Goal: Task Accomplishment & Management: Manage account settings

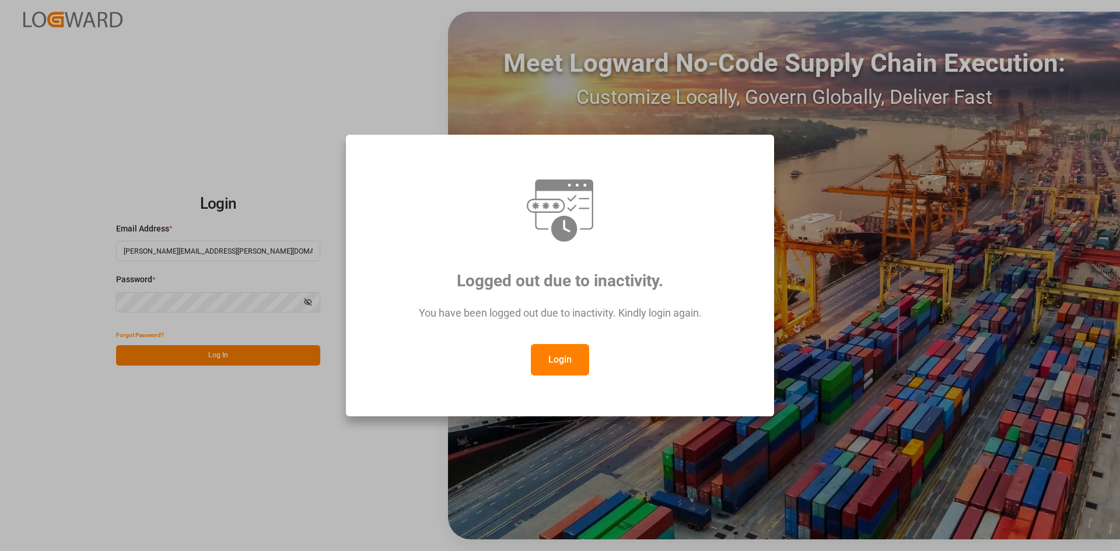
click at [562, 372] on button "Login" at bounding box center [560, 360] width 58 height 32
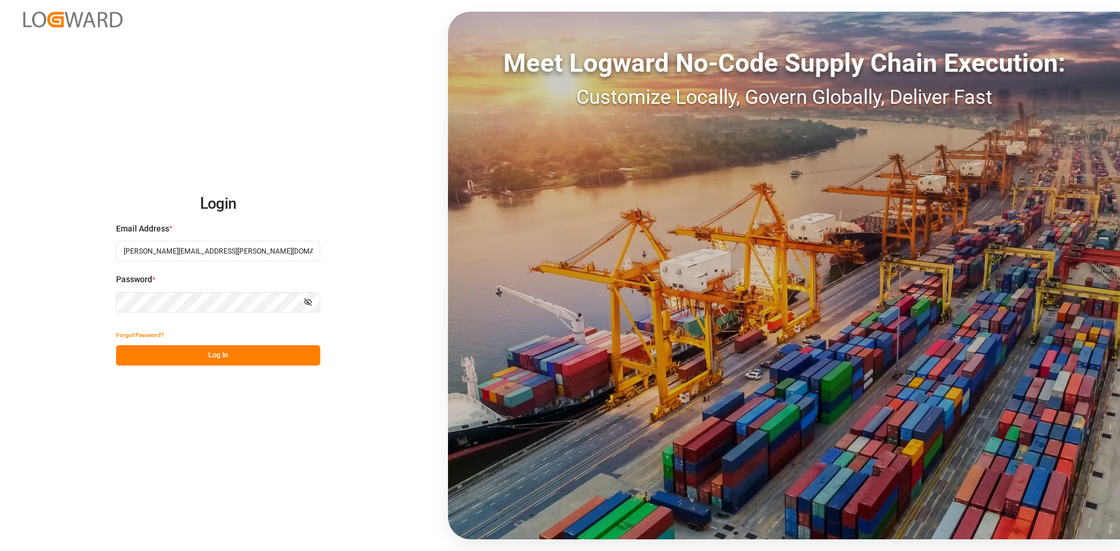
click at [222, 357] on button "Log In" at bounding box center [218, 355] width 204 height 20
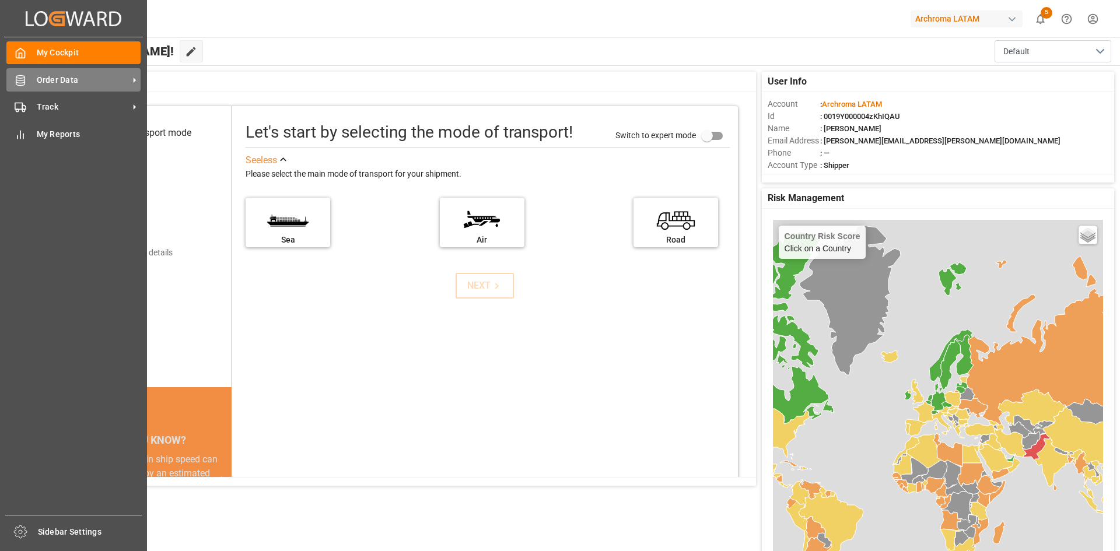
click at [22, 82] on icon at bounding box center [21, 81] width 12 height 12
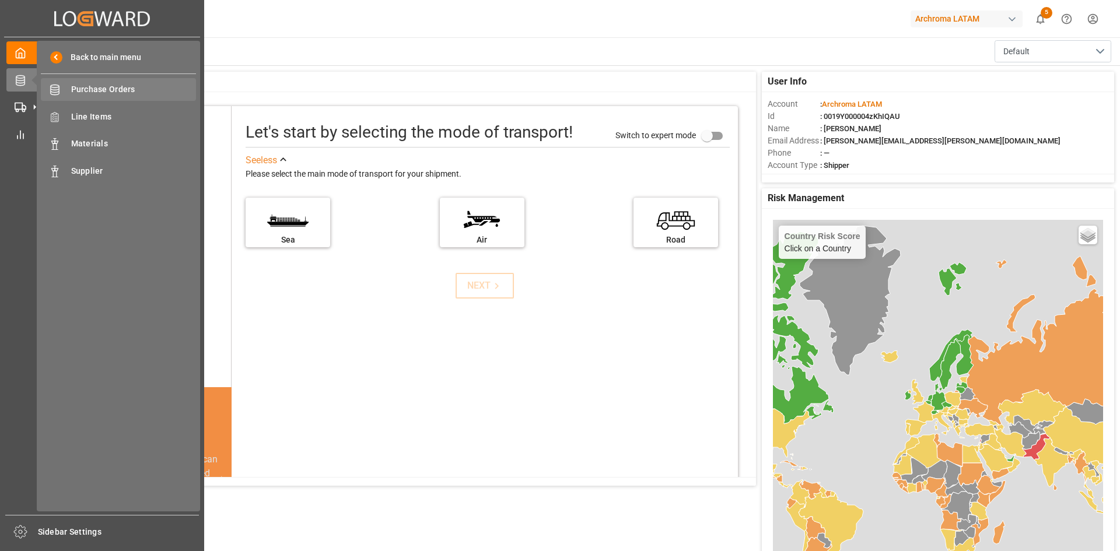
click at [162, 88] on span "Purchase Orders" at bounding box center [133, 89] width 125 height 12
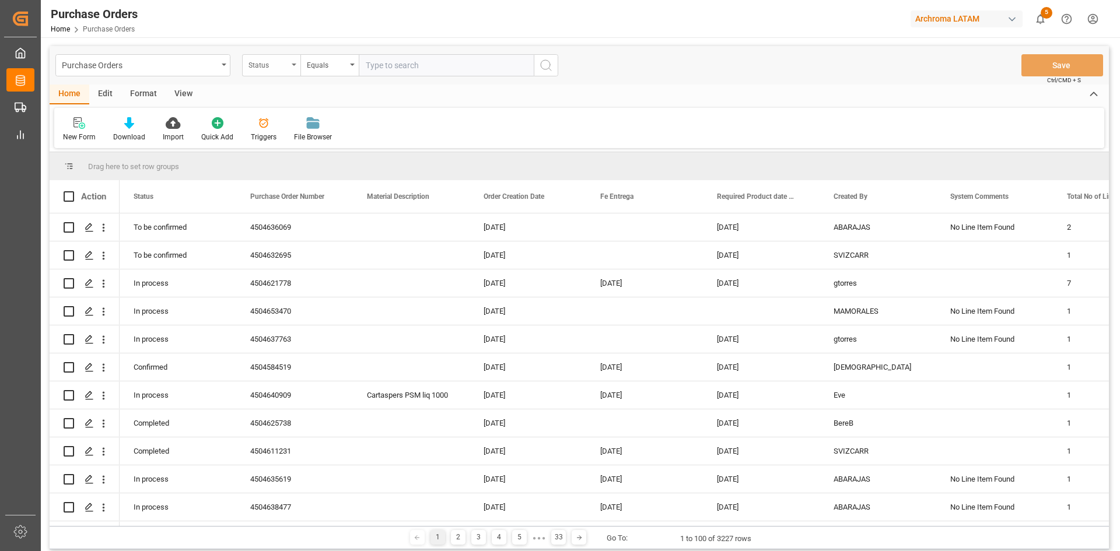
click at [292, 69] on div "Status" at bounding box center [271, 65] width 58 height 22
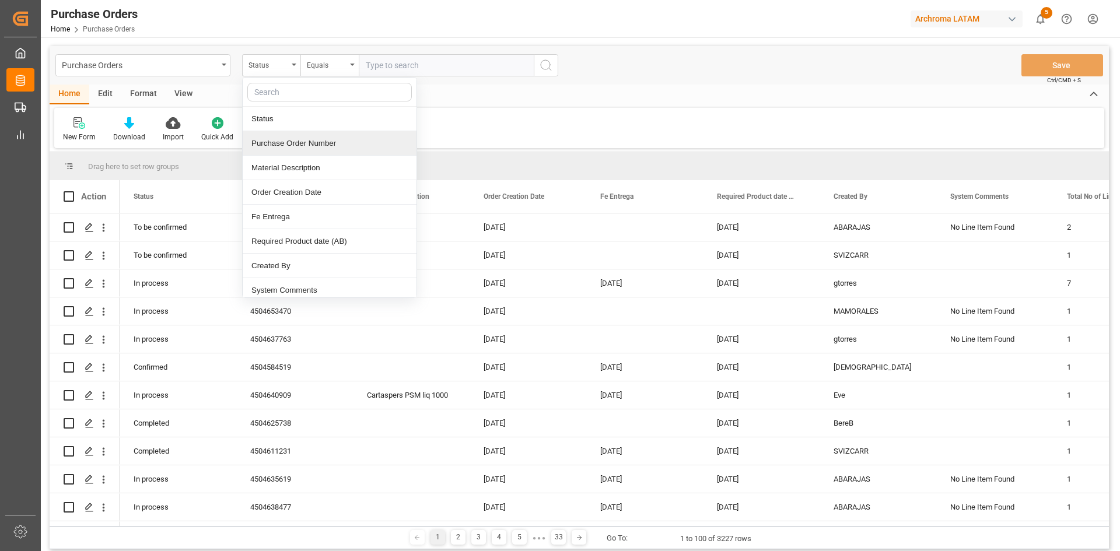
click at [292, 142] on div "Purchase Order Number" at bounding box center [330, 143] width 174 height 25
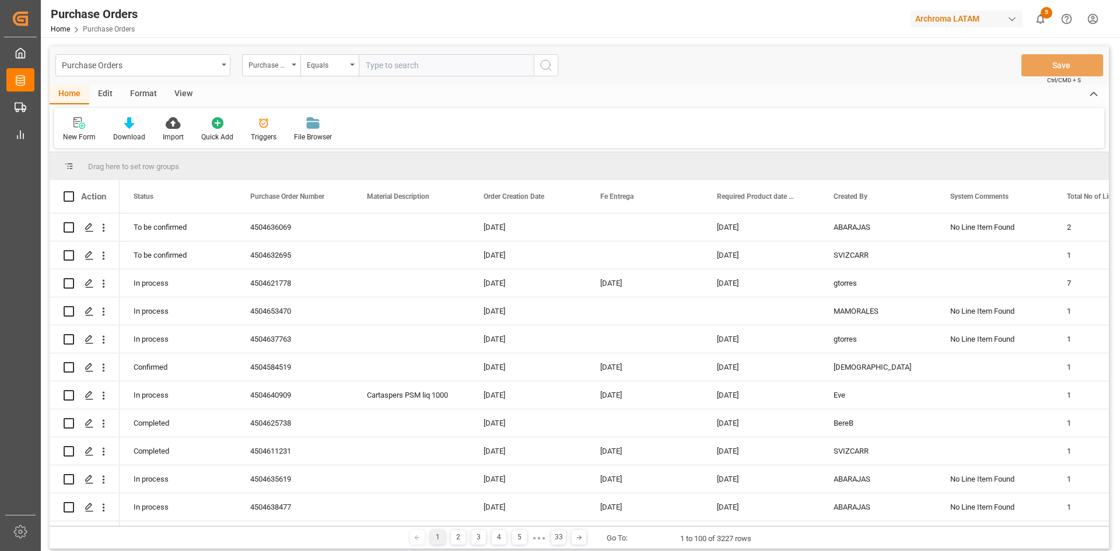
click at [426, 61] on input "text" at bounding box center [446, 65] width 175 height 22
paste input "4504610026"
type input "4504610026"
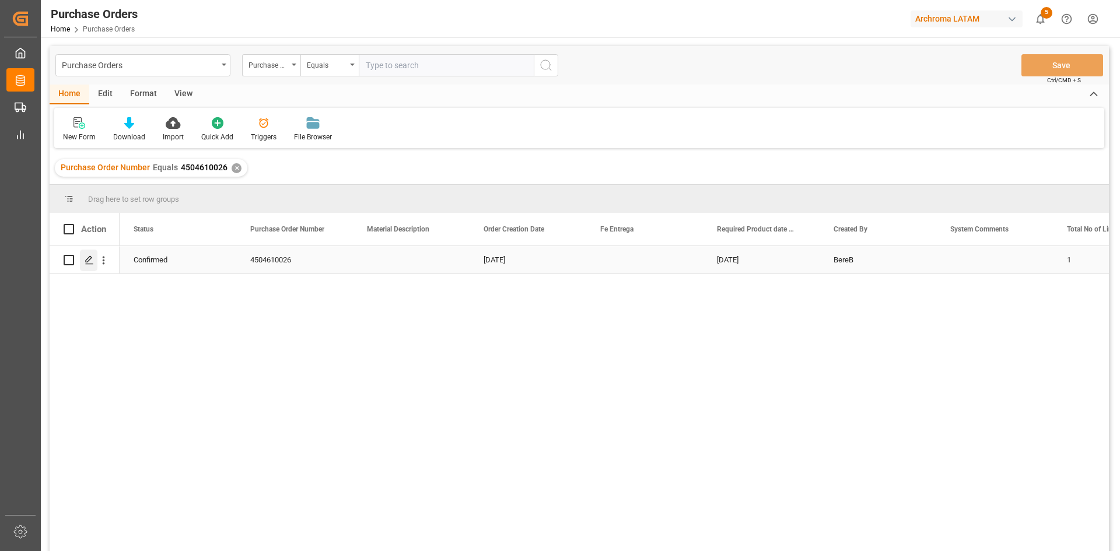
click at [93, 258] on icon "Press SPACE to select this row." at bounding box center [89, 260] width 9 height 9
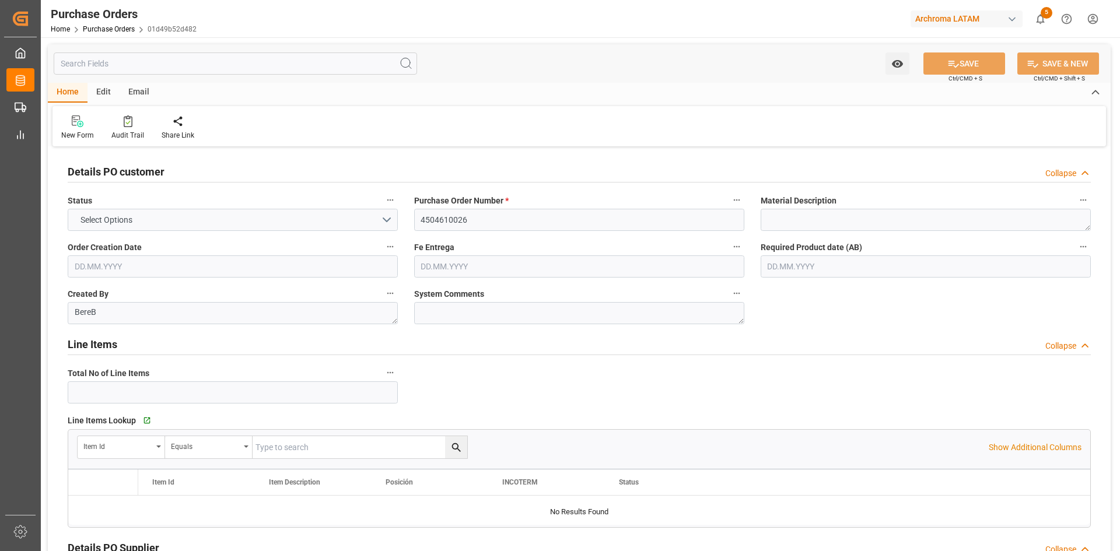
type input "1"
type input "15.04.2025"
type input "01.08.2025"
type input "03.08.2025"
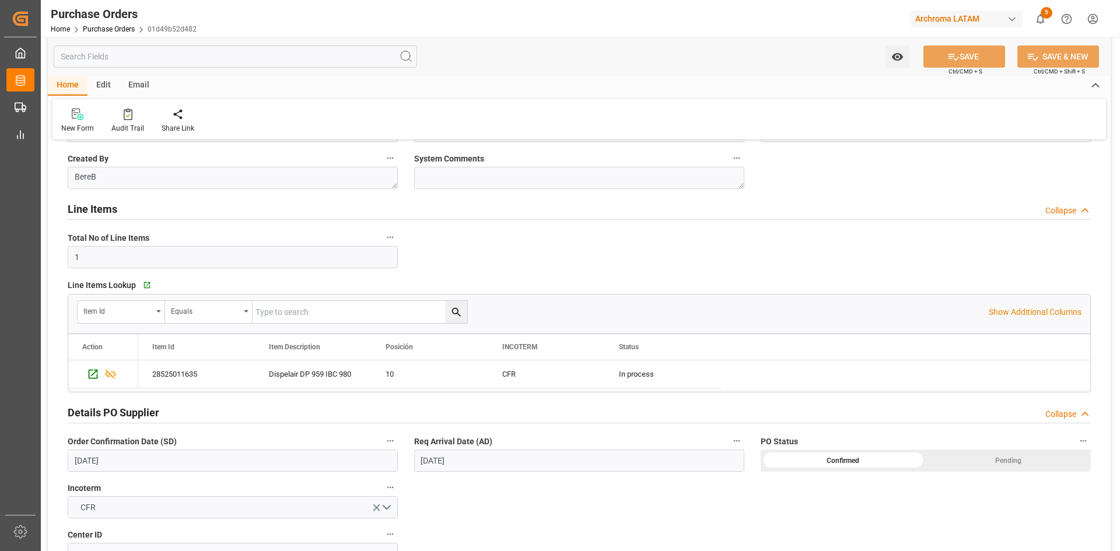
scroll to position [233, 0]
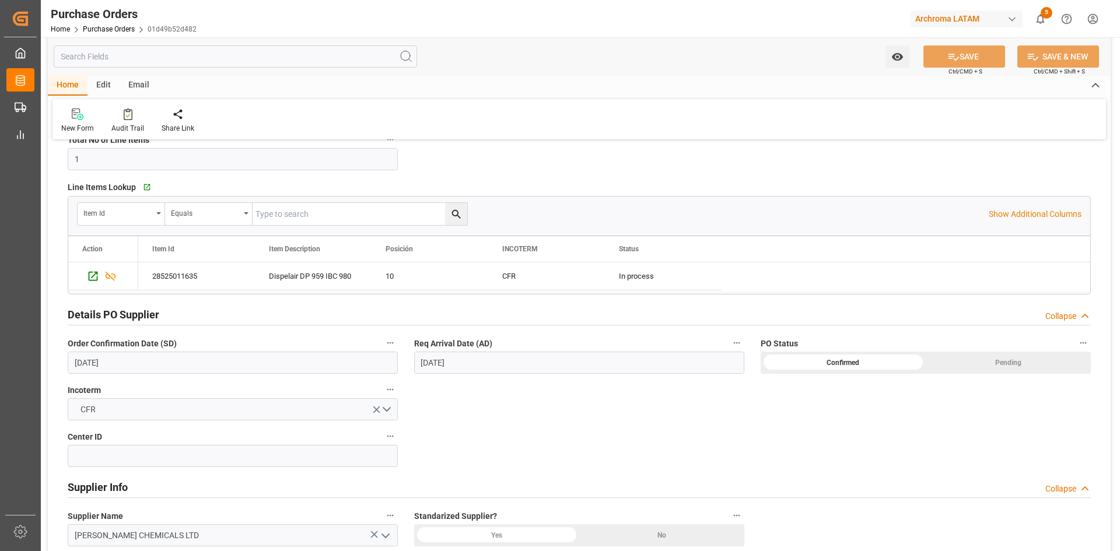
click at [471, 369] on input "27.08.2025" at bounding box center [579, 363] width 330 height 22
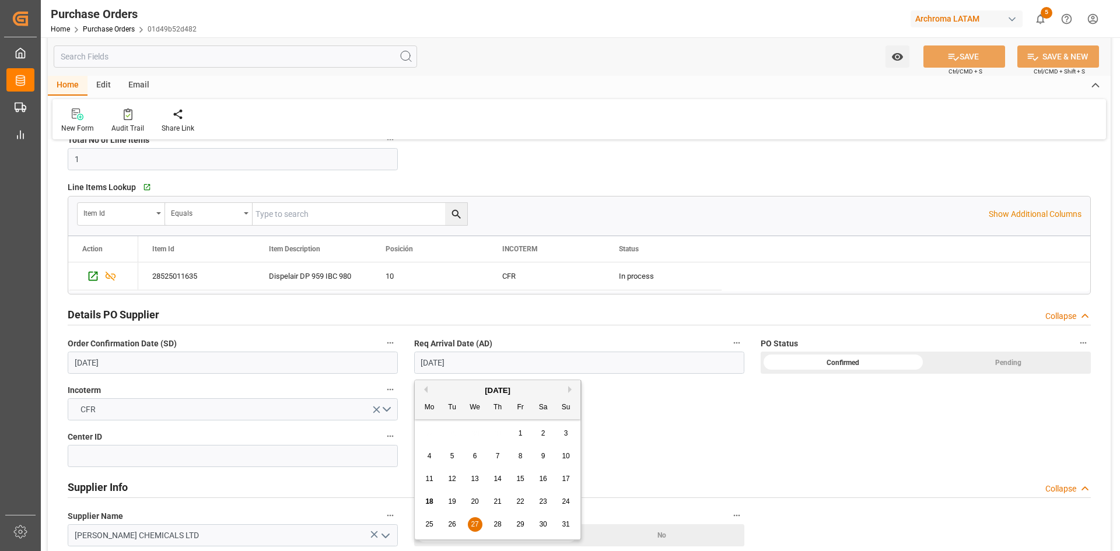
click at [565, 389] on div "[DATE]" at bounding box center [498, 391] width 166 height 12
click at [515, 437] on div "1" at bounding box center [520, 434] width 15 height 14
type input "01.08.2025"
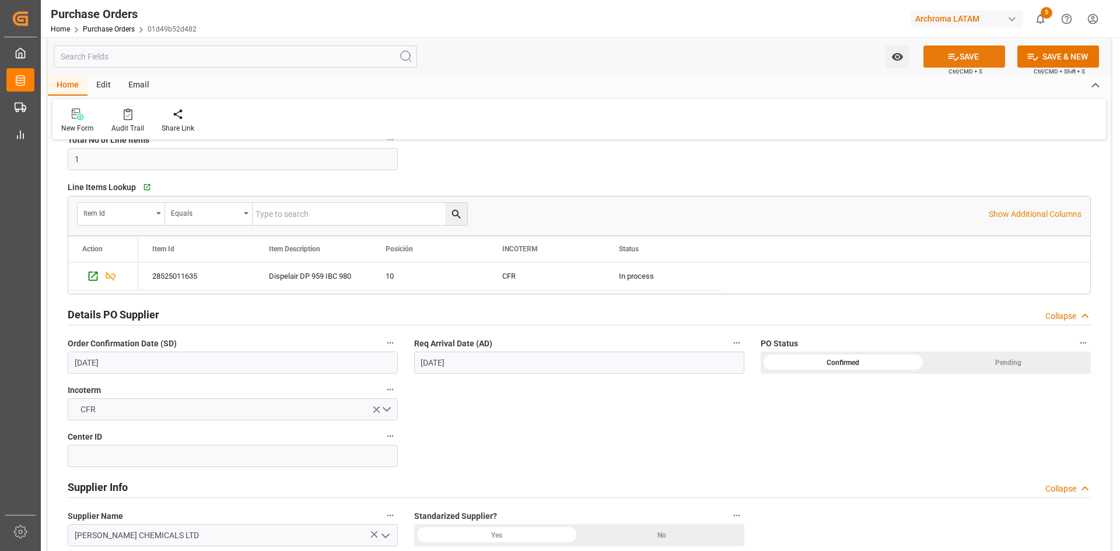
click at [956, 53] on icon at bounding box center [953, 57] width 12 height 12
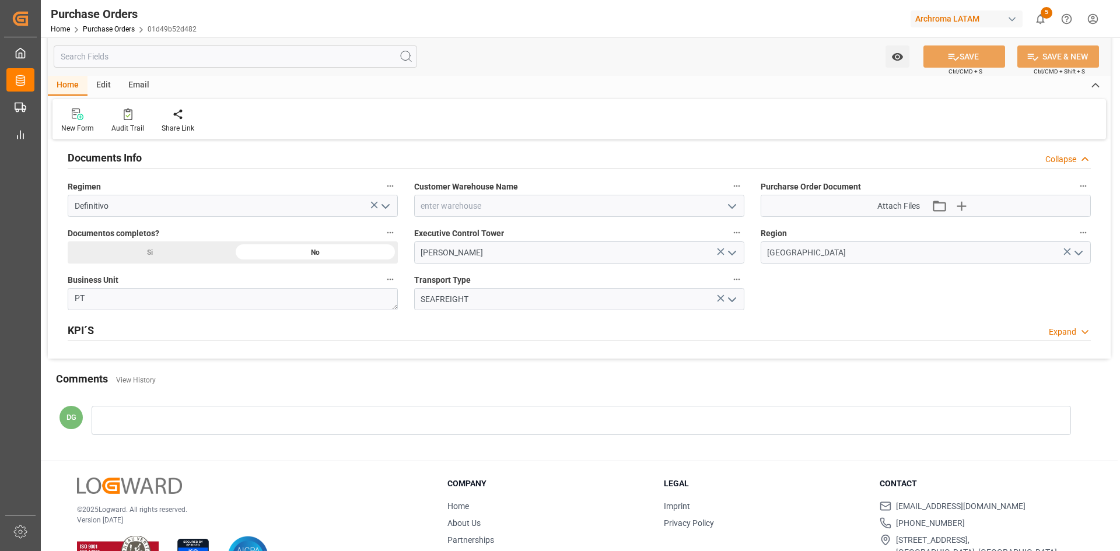
scroll to position [817, 0]
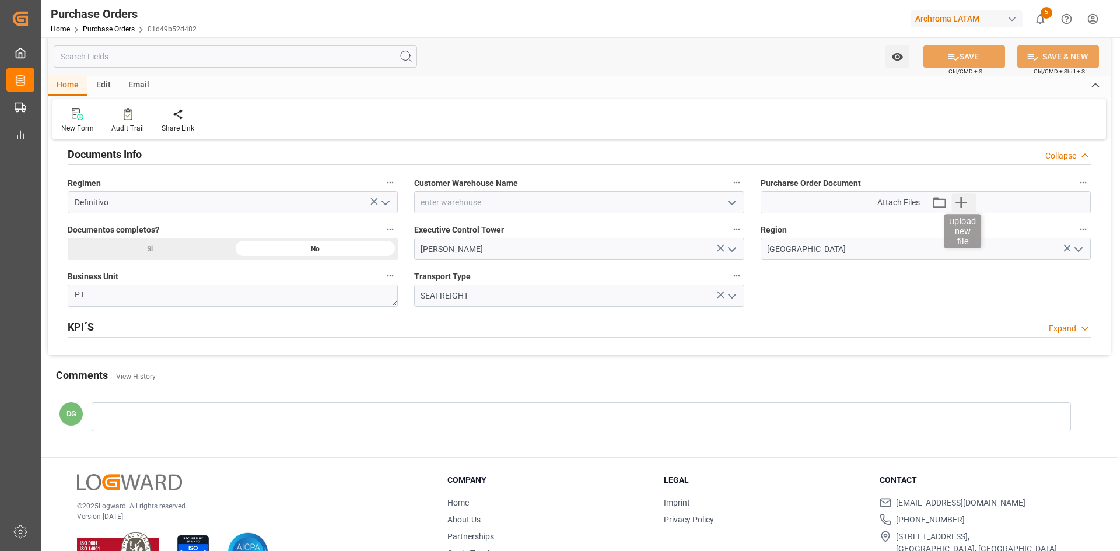
click at [959, 205] on icon "button" at bounding box center [960, 202] width 19 height 19
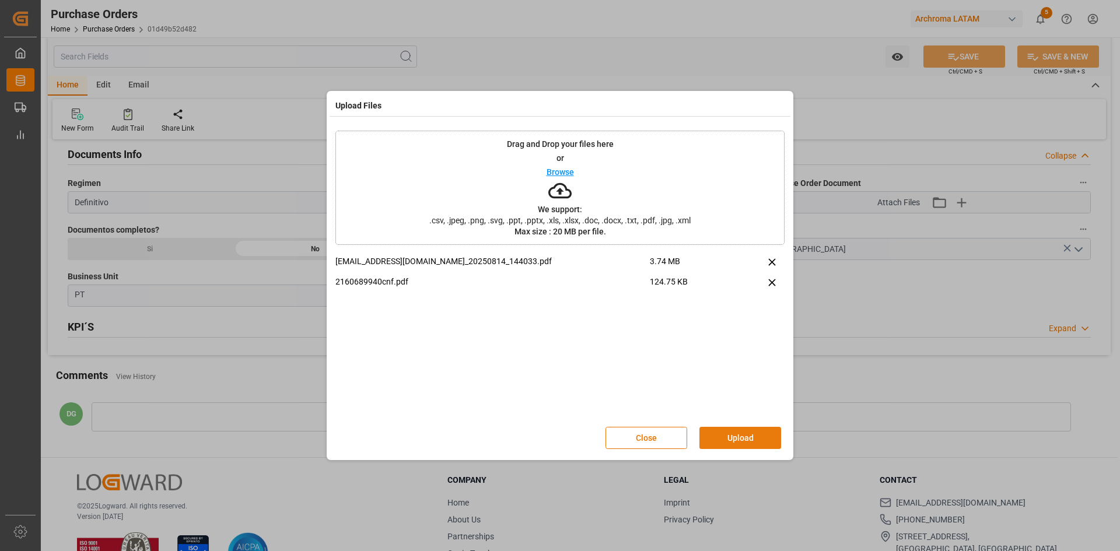
click at [718, 437] on button "Upload" at bounding box center [740, 438] width 82 height 22
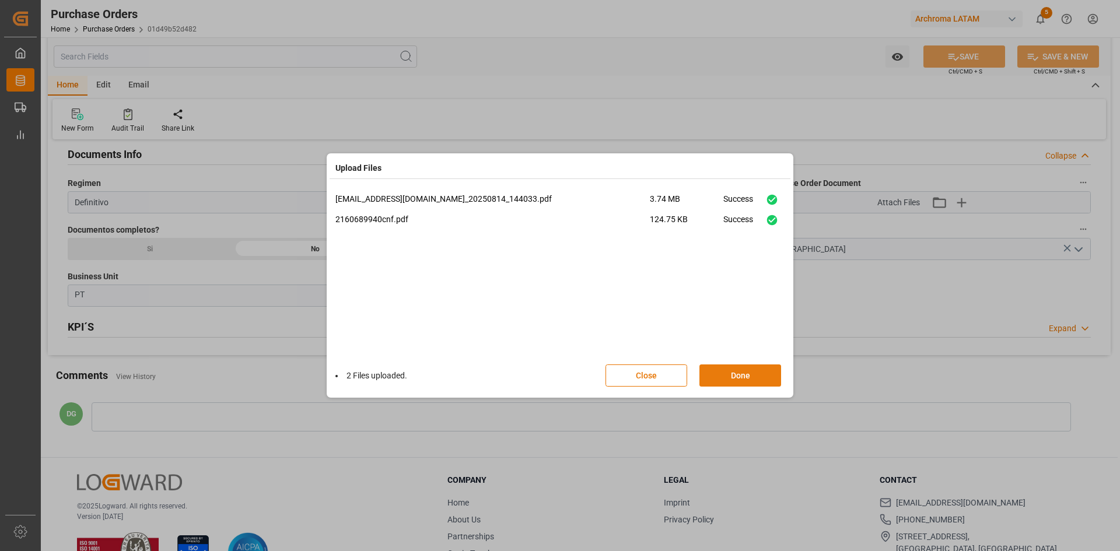
click at [758, 378] on button "Done" at bounding box center [740, 376] width 82 height 22
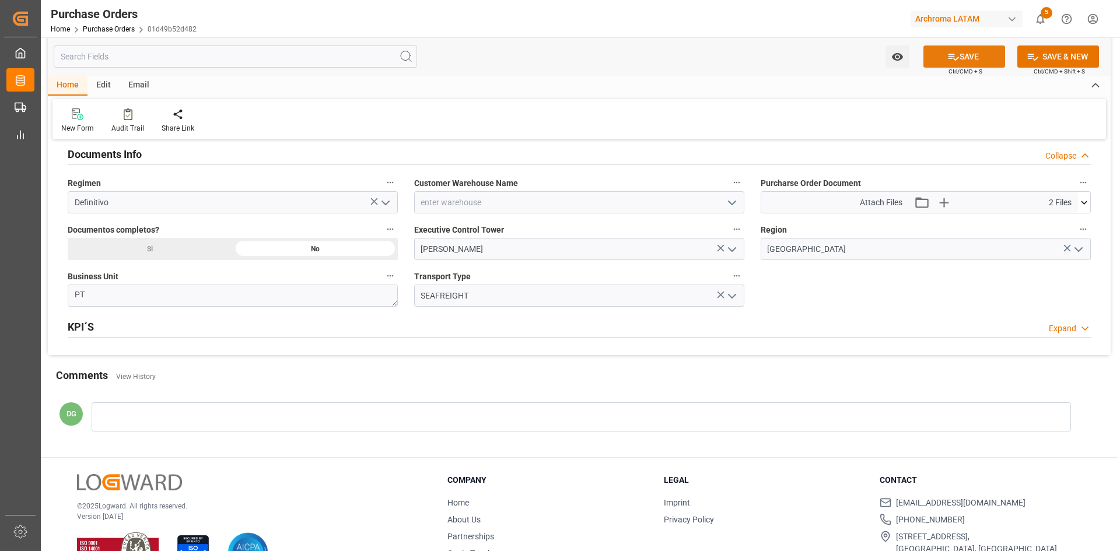
click at [973, 58] on button "SAVE" at bounding box center [964, 57] width 82 height 22
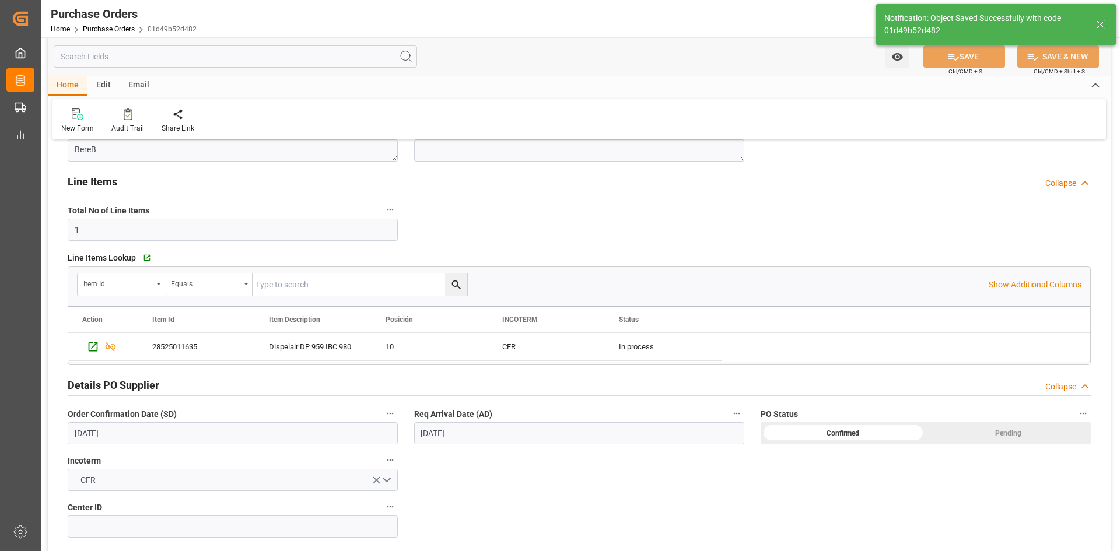
scroll to position [0, 0]
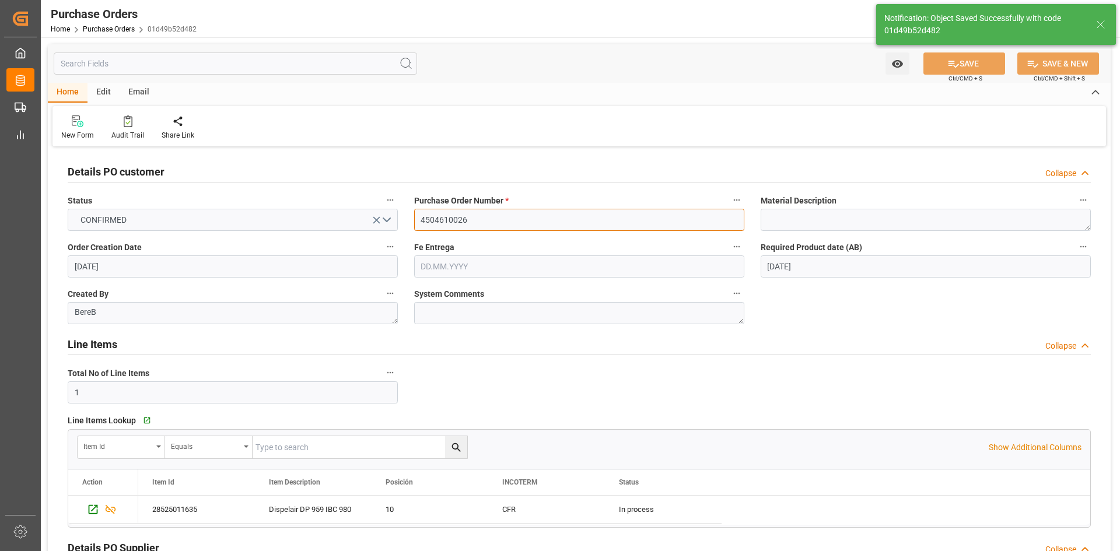
click at [480, 224] on input "4504610026" at bounding box center [579, 220] width 330 height 22
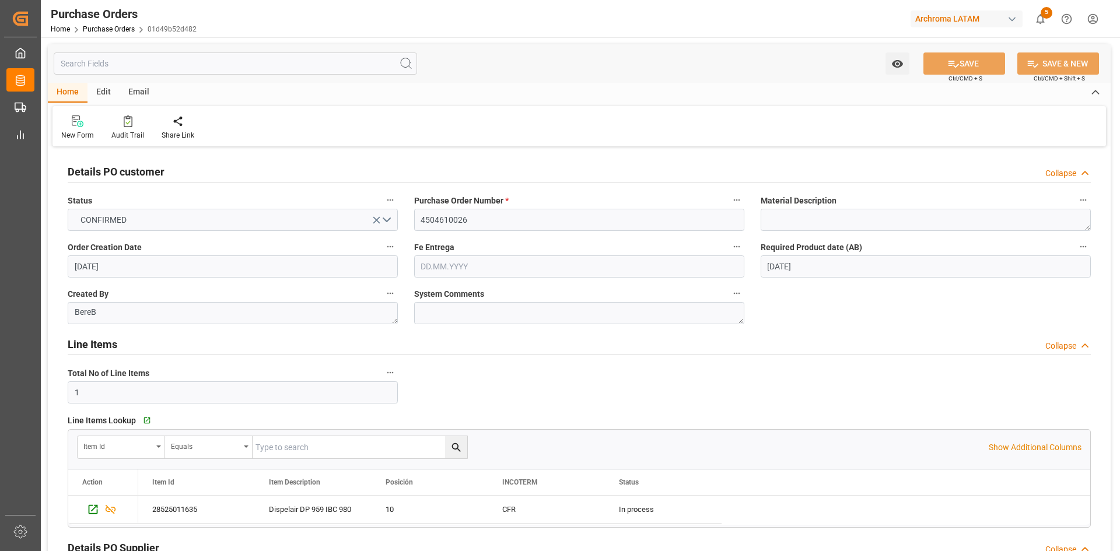
click at [109, 22] on div "Purchase Orders" at bounding box center [124, 14] width 146 height 18
click at [127, 30] on link "Purchase Orders" at bounding box center [109, 29] width 52 height 8
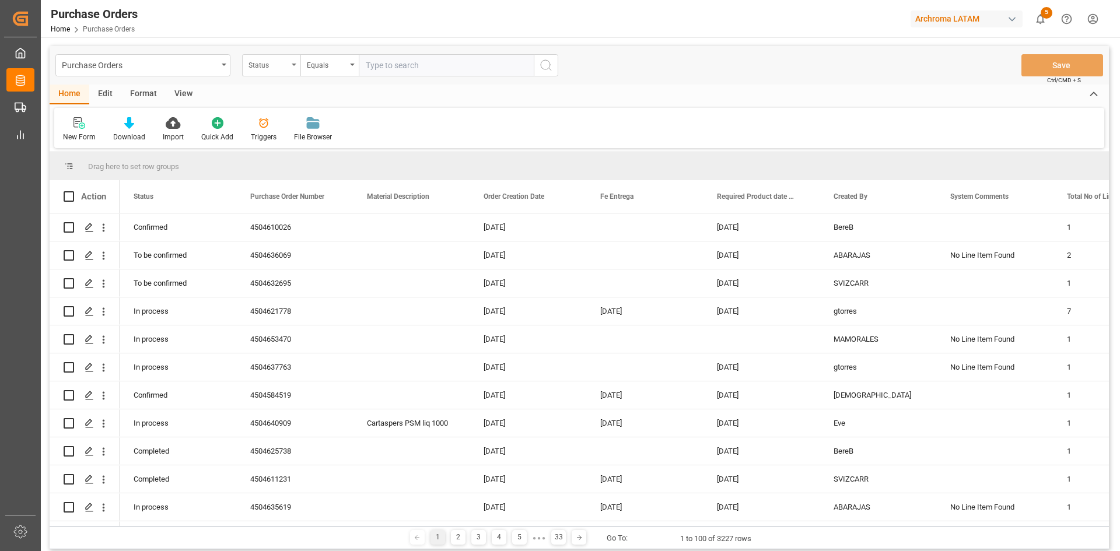
click at [290, 69] on div "Status" at bounding box center [271, 65] width 58 height 22
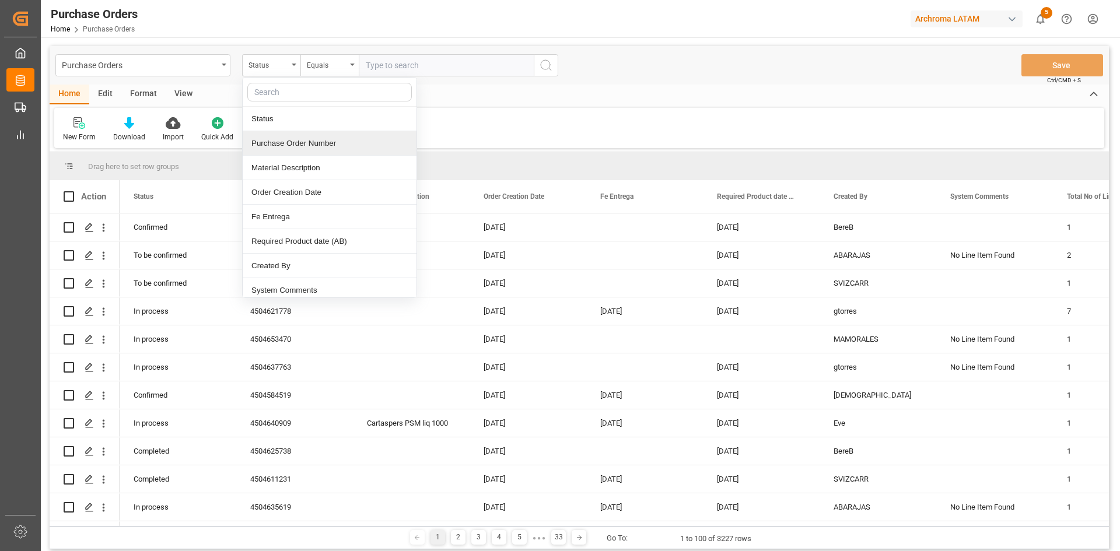
click at [316, 148] on div "Purchase Order Number" at bounding box center [330, 143] width 174 height 25
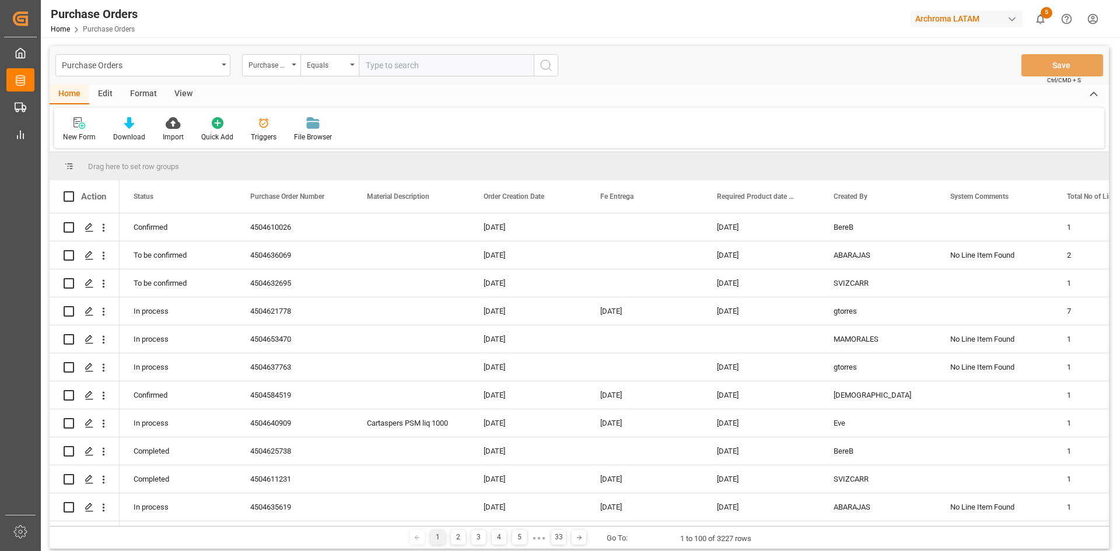
click at [407, 64] on input "text" at bounding box center [446, 65] width 175 height 22
paste input "4504585686"
type input "4504585686"
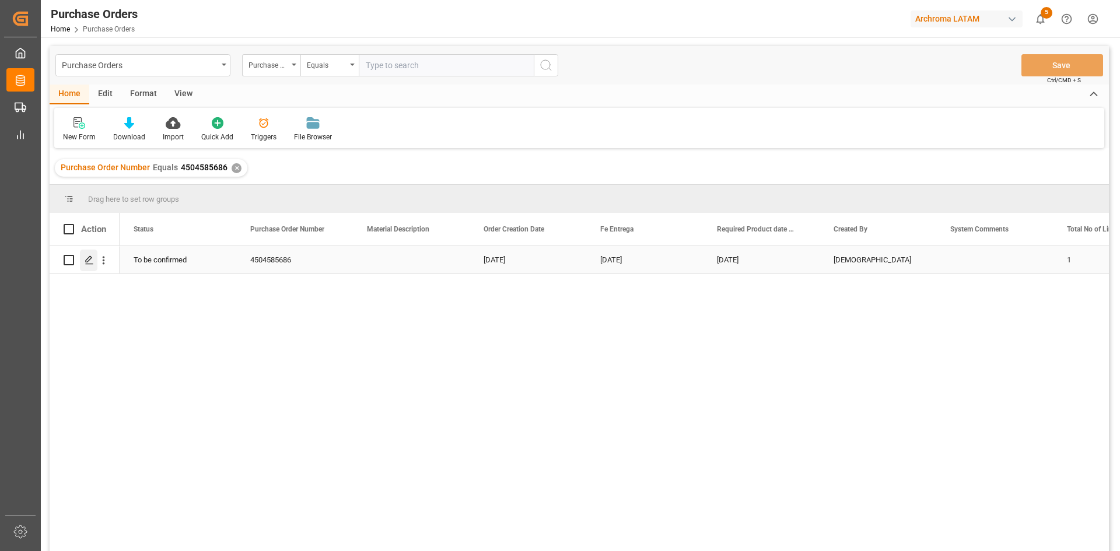
click at [92, 260] on icon "Press SPACE to select this row." at bounding box center [89, 260] width 9 height 9
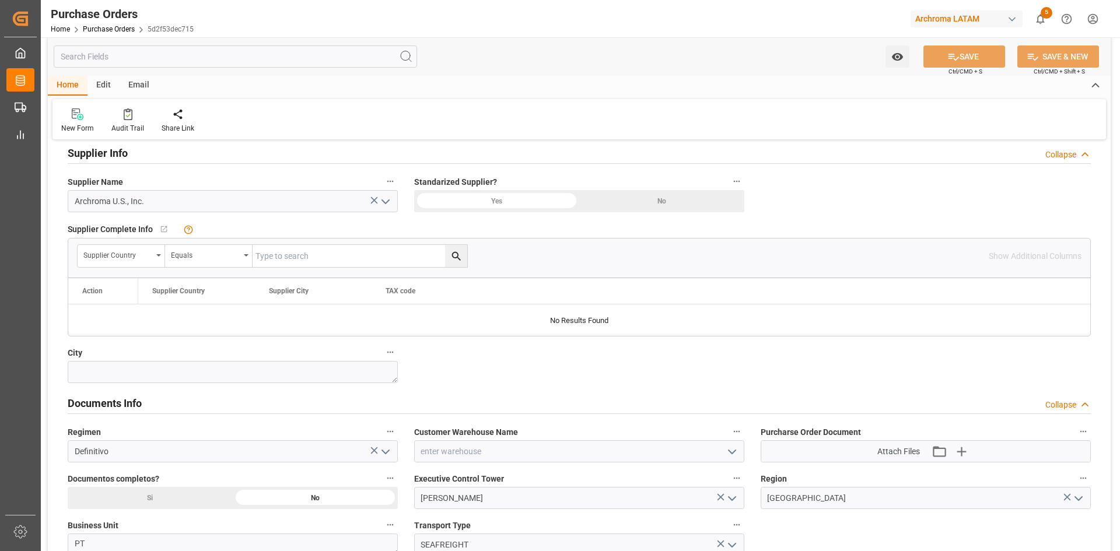
scroll to position [642, 0]
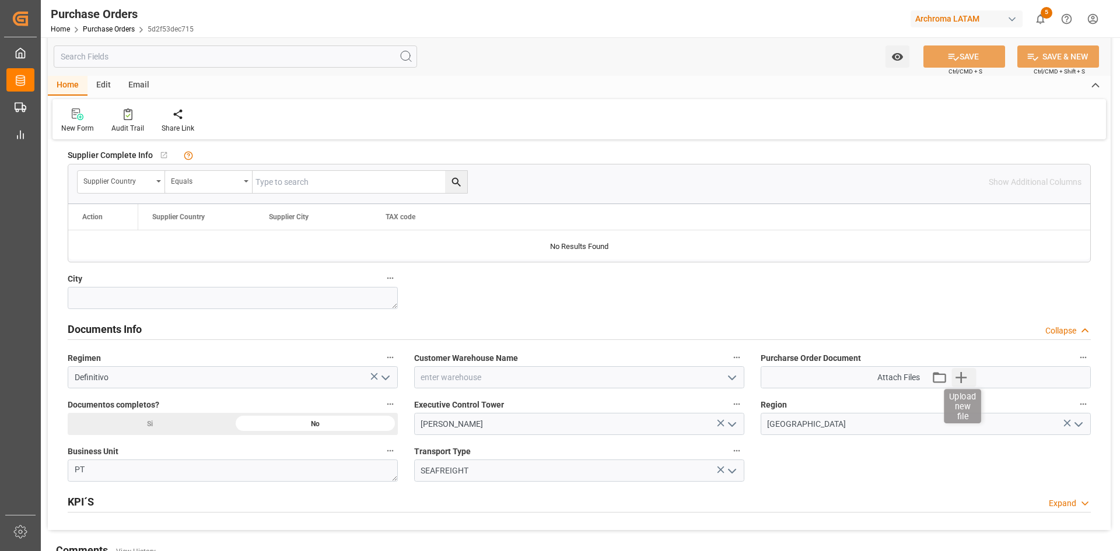
click at [958, 370] on icon "button" at bounding box center [960, 377] width 19 height 19
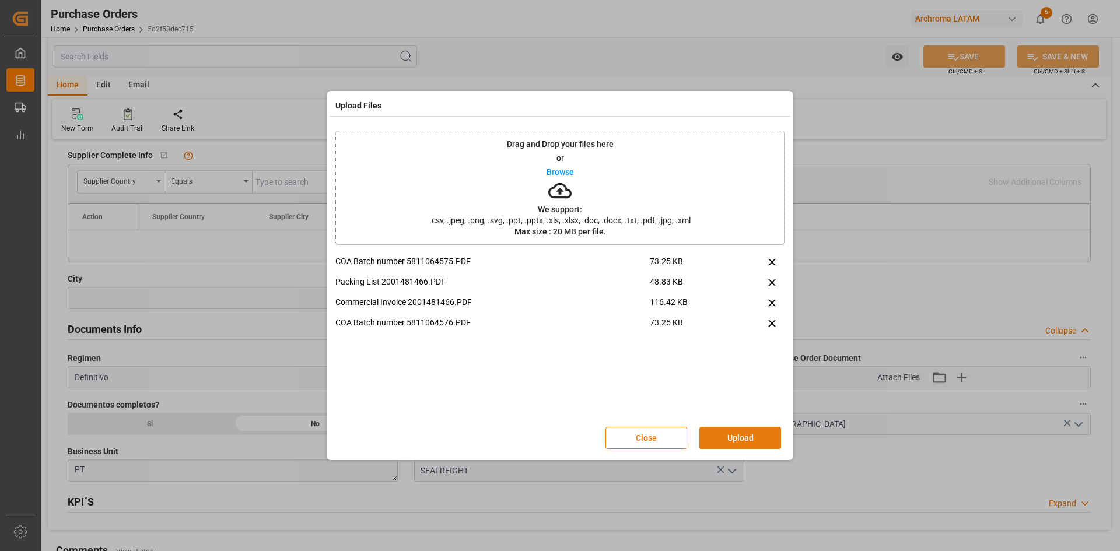
click at [748, 432] on button "Upload" at bounding box center [740, 438] width 82 height 22
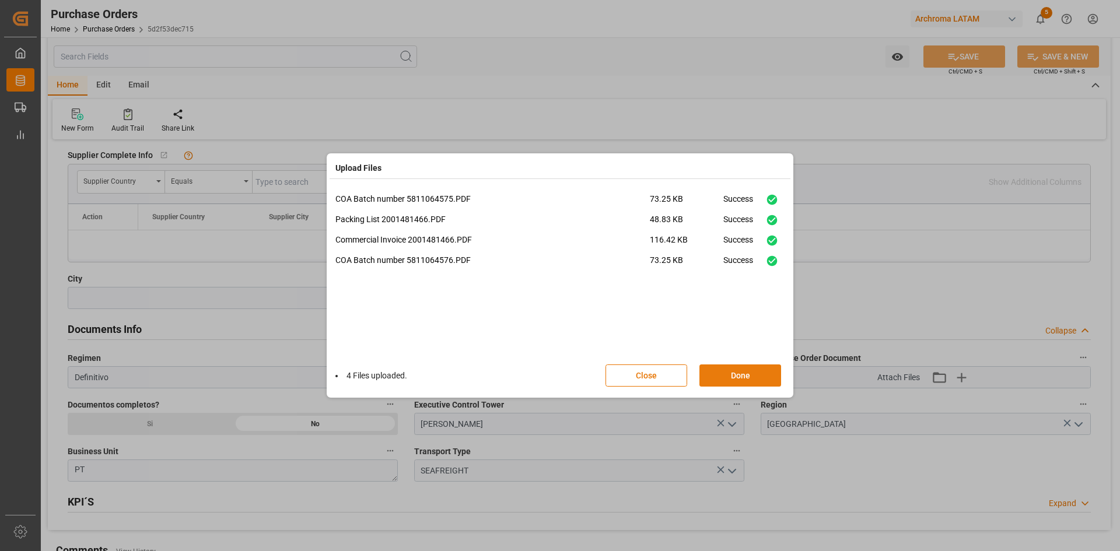
click at [726, 372] on button "Done" at bounding box center [740, 376] width 82 height 22
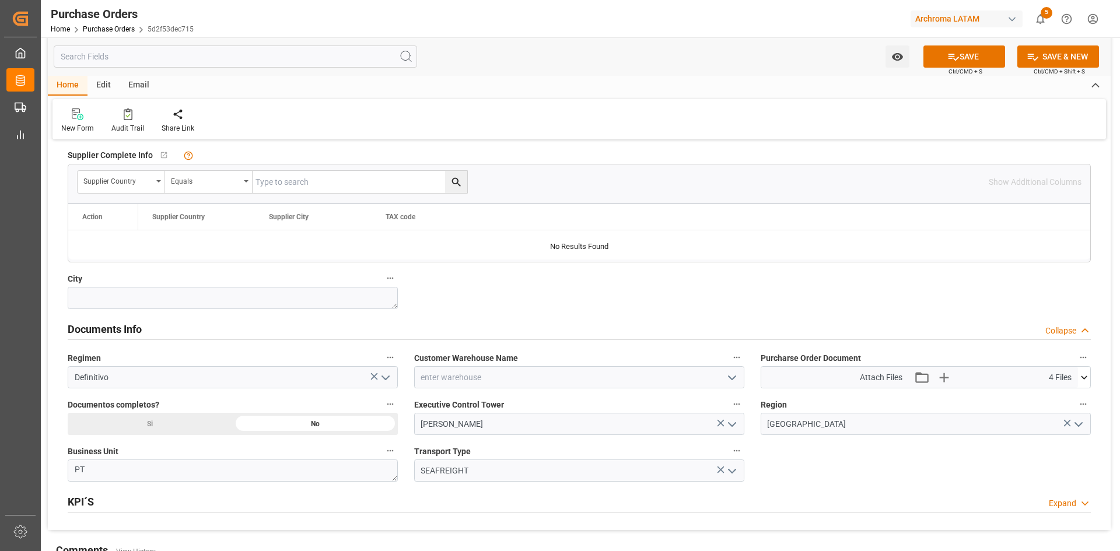
click at [1082, 376] on icon at bounding box center [1084, 378] width 6 height 4
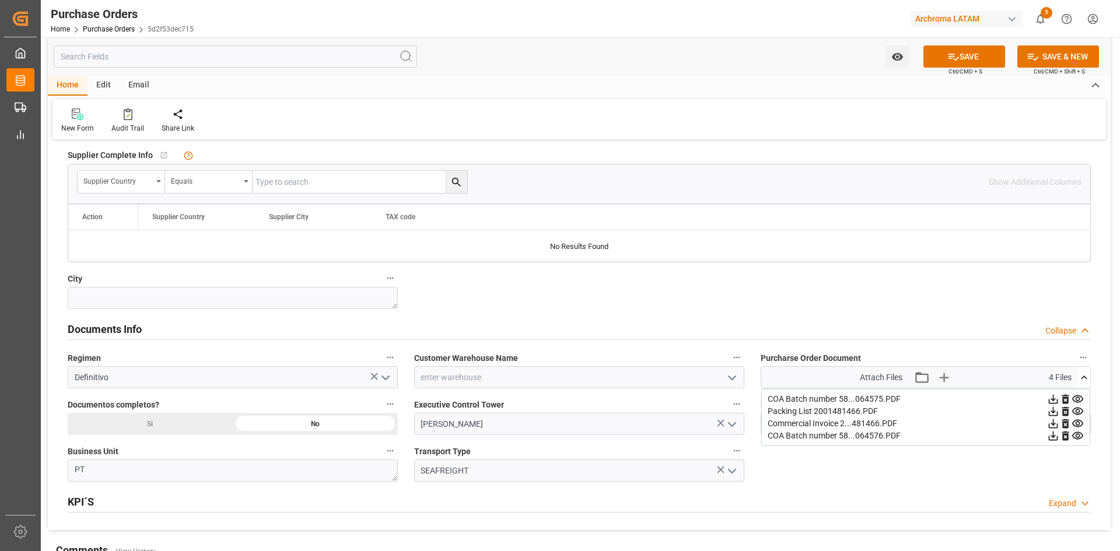
click at [609, 310] on div "Details PO customer Collapse Status TO BE CONFIRMED Purchase Order Number * 450…" at bounding box center [579, 19] width 1063 height 1022
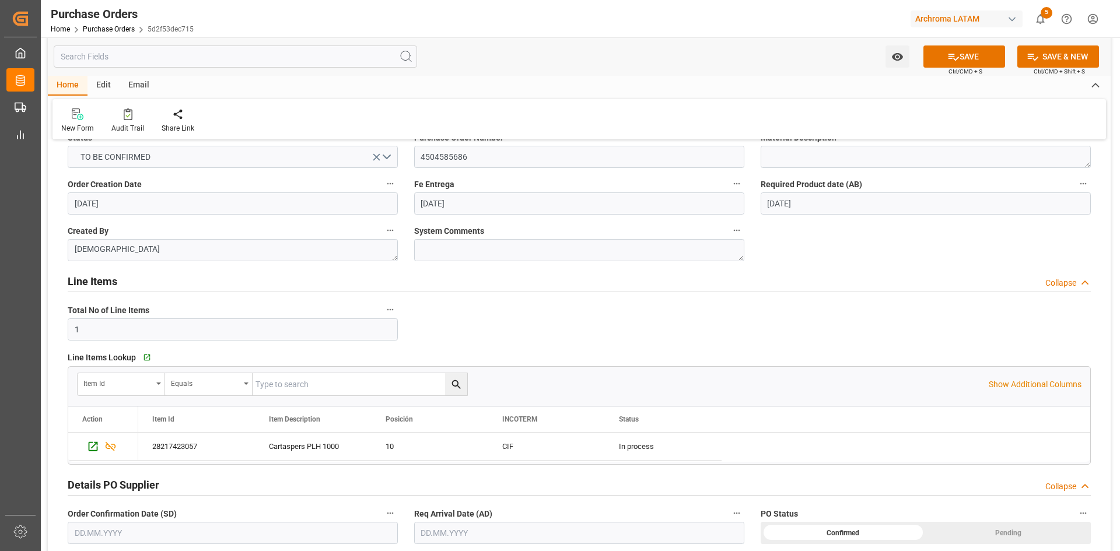
scroll to position [0, 0]
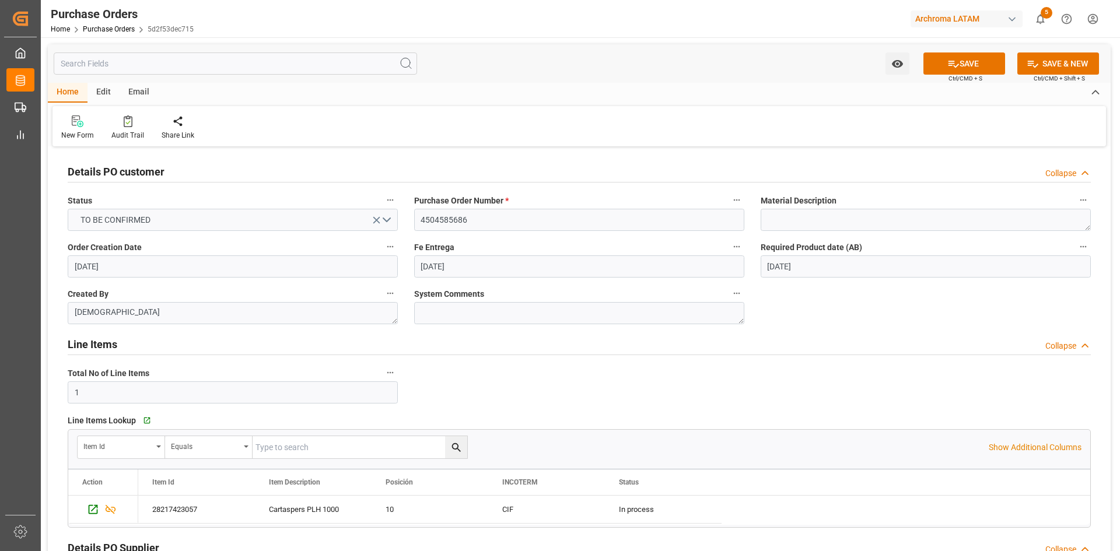
click at [141, 88] on div "Email" at bounding box center [139, 93] width 39 height 20
click at [81, 123] on icon at bounding box center [79, 123] width 16 height 8
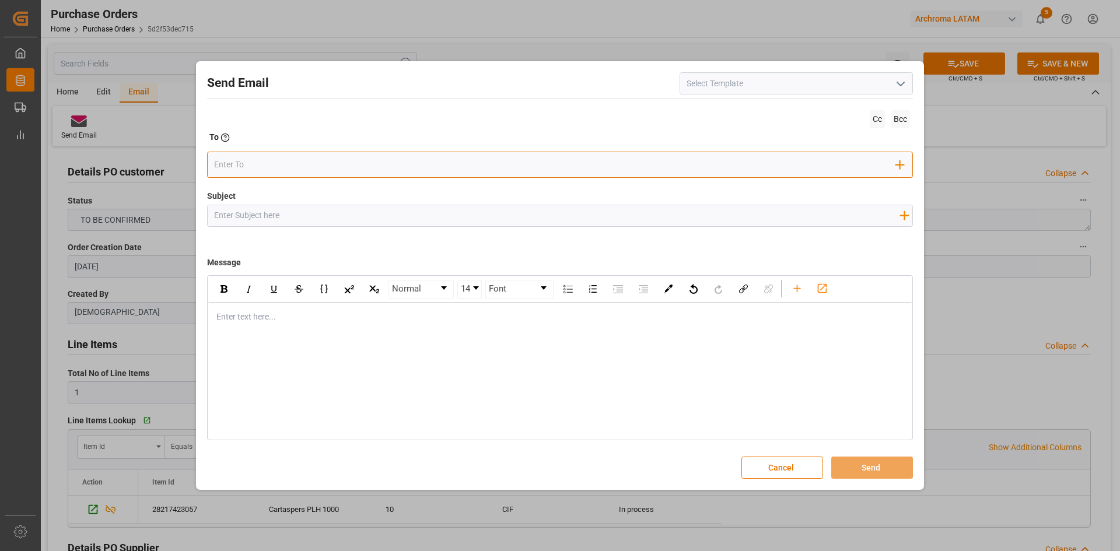
click at [809, 173] on input "email" at bounding box center [555, 165] width 683 height 18
type input "j"
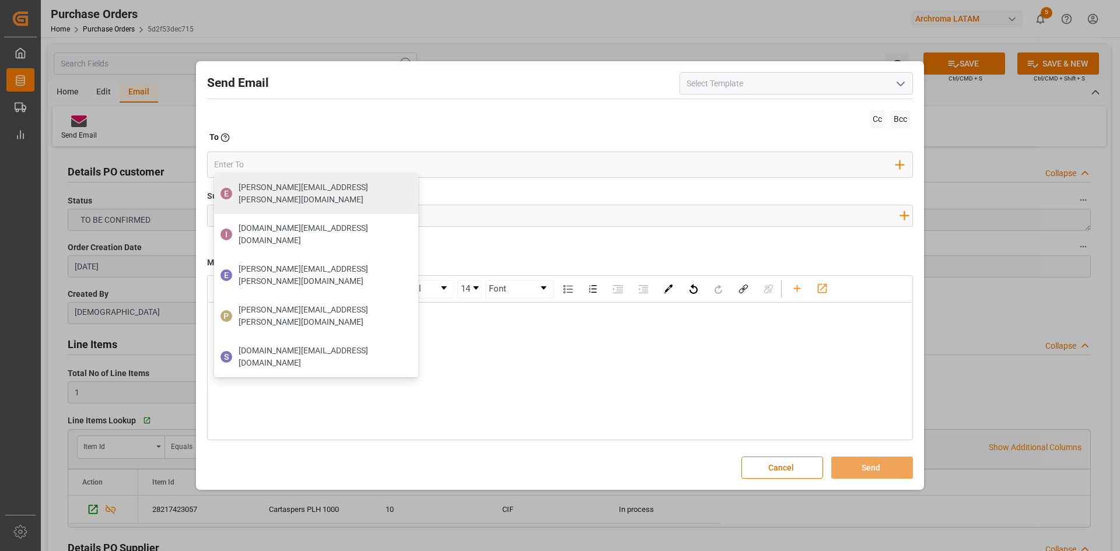
click at [1010, 119] on div "Send Email Cc Bcc To Enter the TO Email address E eduardo.boyzo@archroma.com I …" at bounding box center [560, 275] width 1120 height 551
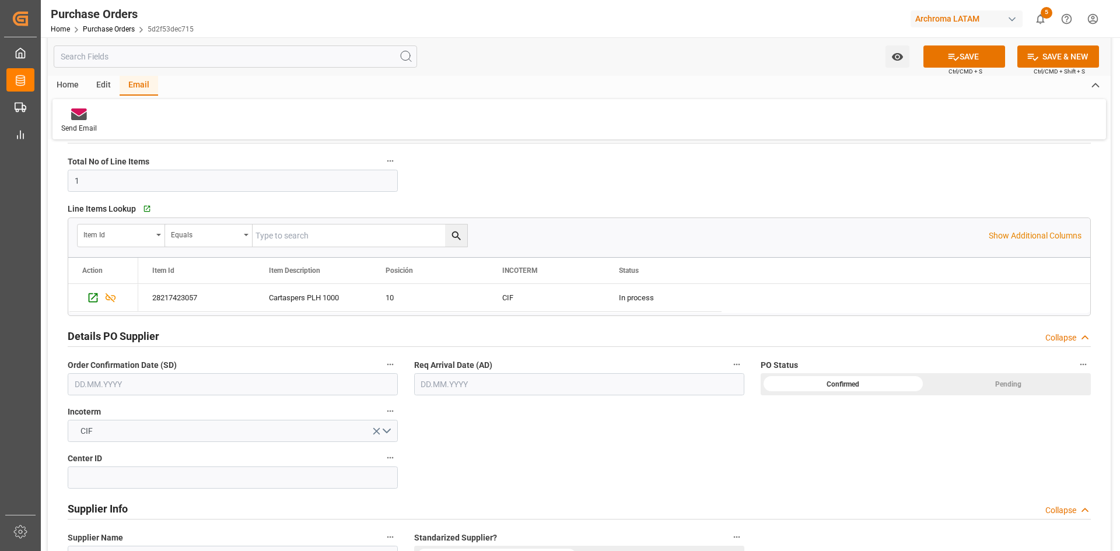
scroll to position [233, 0]
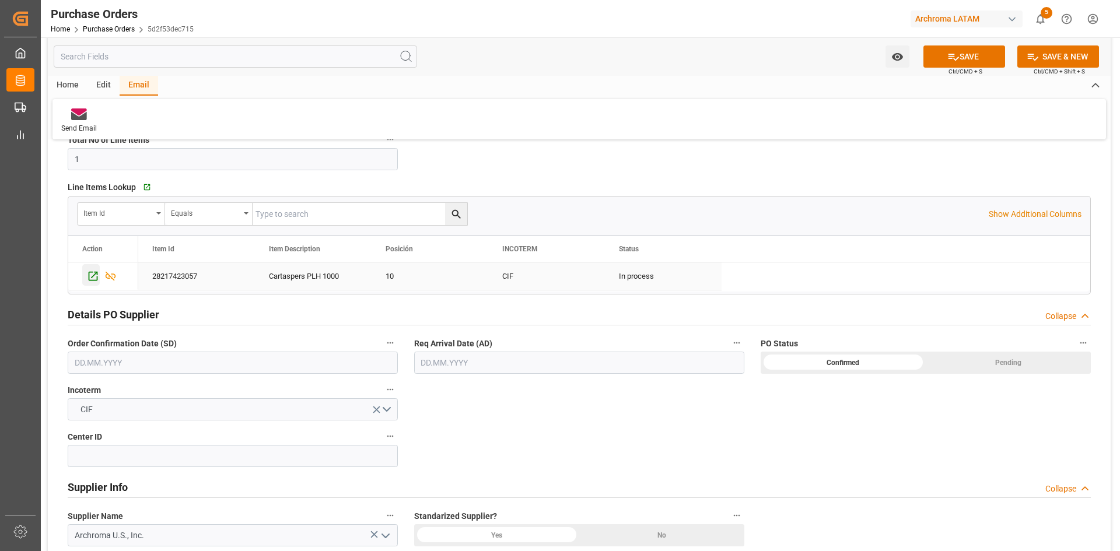
click at [92, 277] on icon "Press SPACE to select this row." at bounding box center [93, 276] width 12 height 12
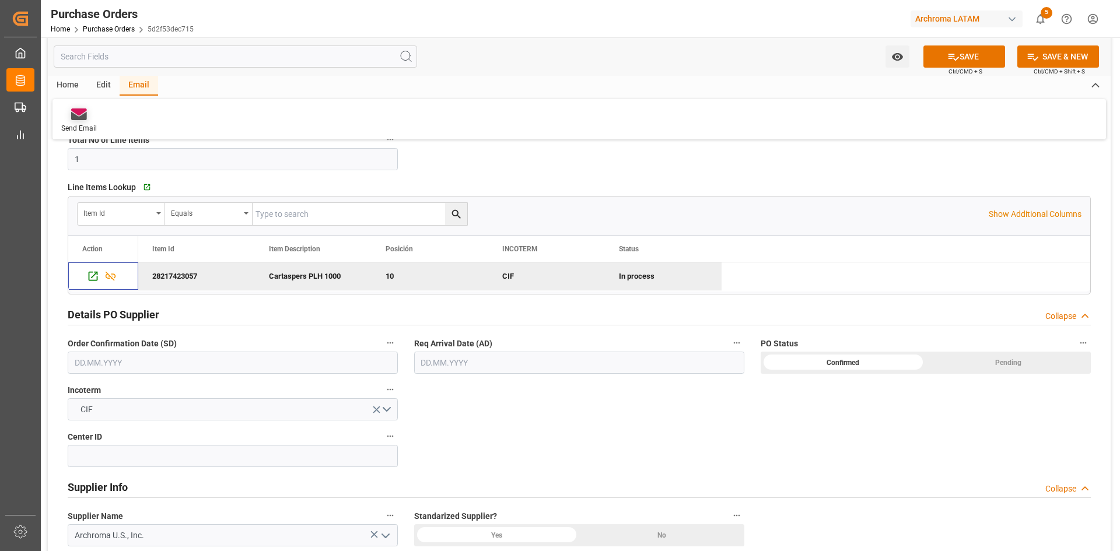
click at [82, 117] on icon at bounding box center [79, 116] width 16 height 8
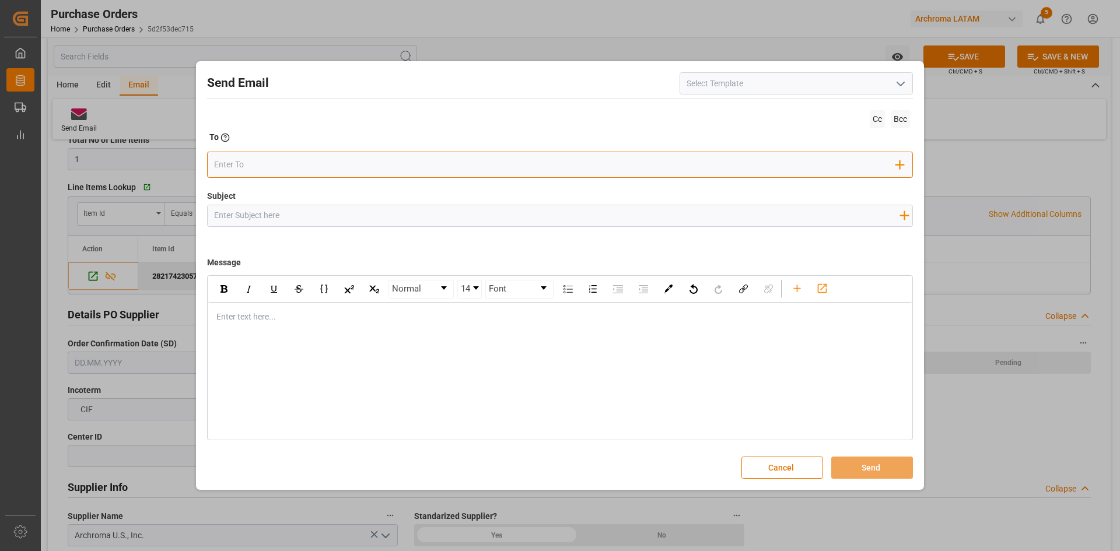
click at [293, 172] on input "email" at bounding box center [555, 165] width 683 height 18
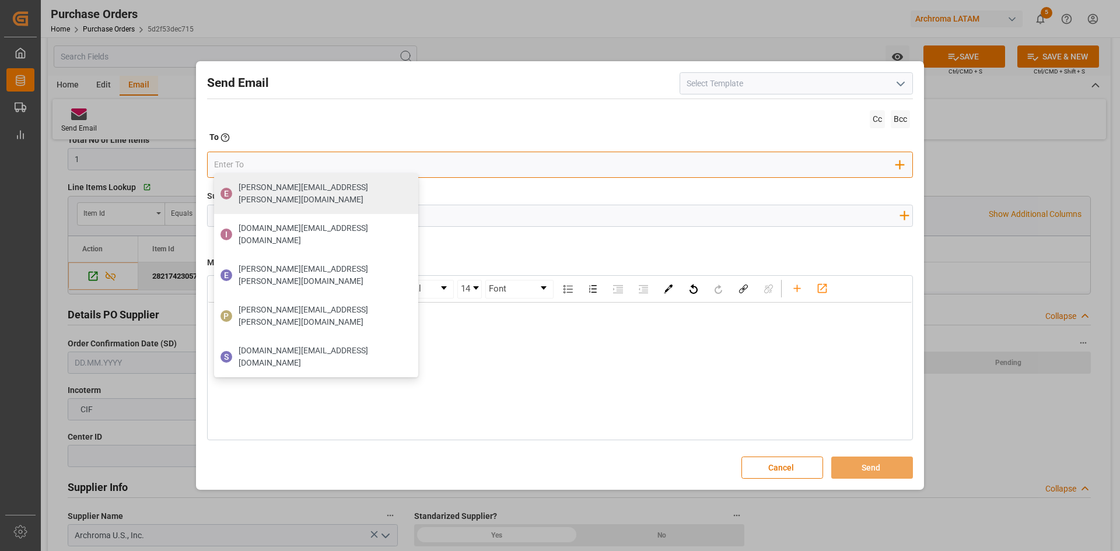
paste input "elsa.aguilar@glcamerica.com"
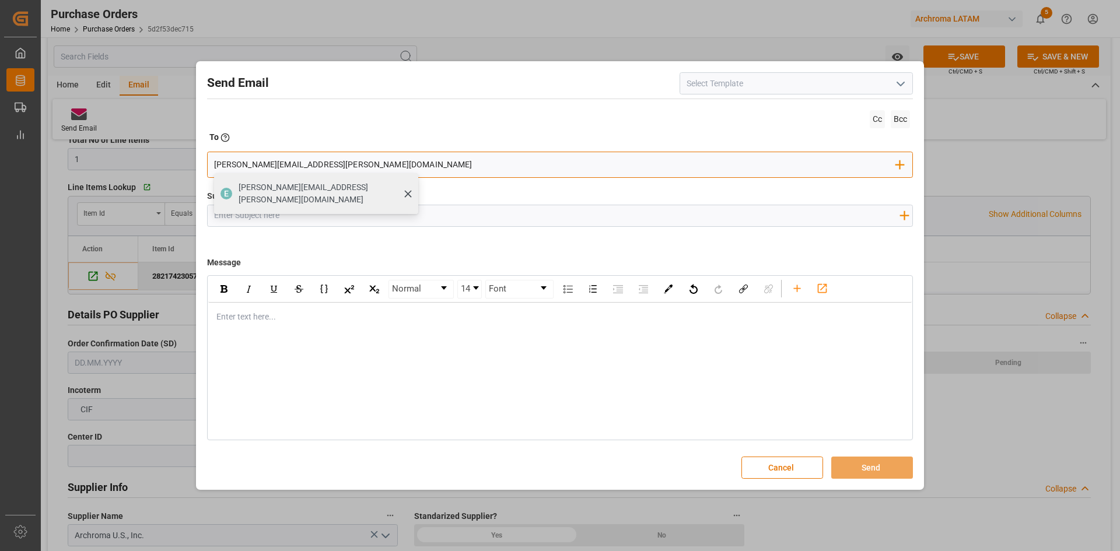
type input "elsa.aguilar@glcamerica.com"
click at [299, 193] on span "elsa.aguilar@glcamerica.com" at bounding box center [325, 193] width 172 height 25
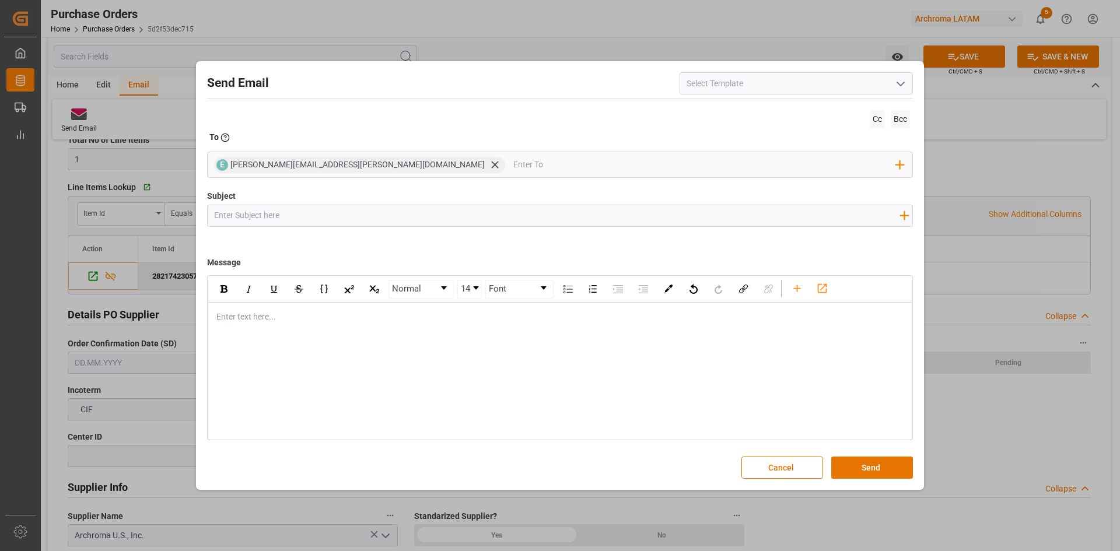
click at [358, 221] on input "Subject" at bounding box center [557, 215] width 698 height 20
paste input ": PO 4504594497 //PT//DOCUMENTOS//ARCHROMA US,INC//ARCHROMA HONDURAS//FCL//ETA …"
click at [218, 211] on input ": PO 4504594497 //PT//DOCUMENTOS//ARCHROMA US,INC//ARCHROMA HONDURAS//FCL//ETA …" at bounding box center [557, 215] width 698 height 20
type input "PO 4504594497 //PT//DOCUMENTOS//ARCHROMA US,INC//ARCHROMA HONDURAS//FCL//ETA 06…"
click at [316, 321] on div "rdw-editor" at bounding box center [560, 317] width 687 height 12
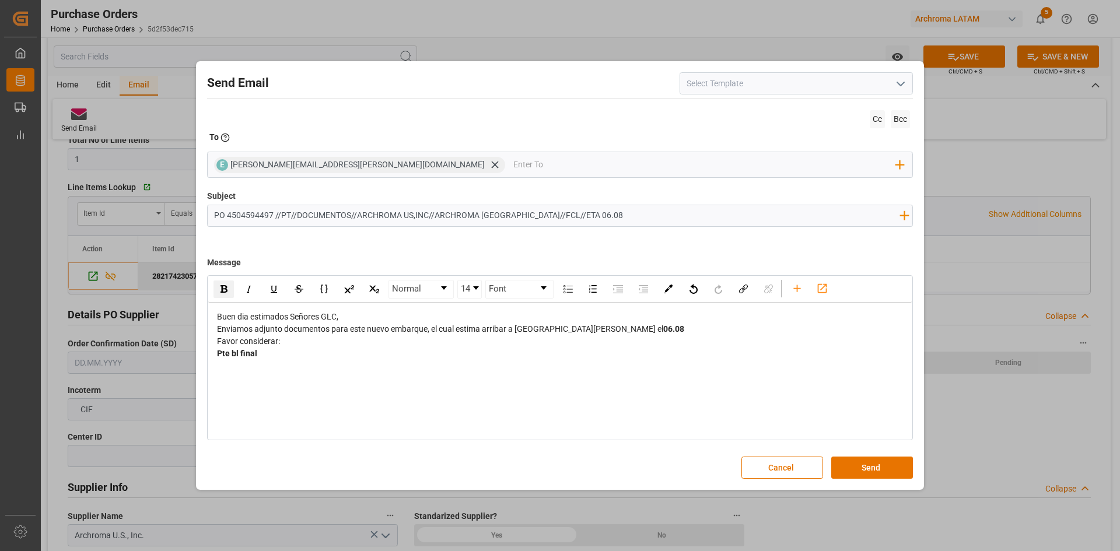
click at [663, 327] on span "06.08" at bounding box center [673, 328] width 21 height 9
click at [629, 346] on div "Favor considerar:" at bounding box center [560, 341] width 687 height 12
click at [577, 328] on span "Enviamos adjunto documentos para este nuevo embarque, el cual estima arribar a …" at bounding box center [445, 328] width 457 height 9
click at [229, 291] on div "rdw-inline-control" at bounding box center [224, 290] width 20 height 18
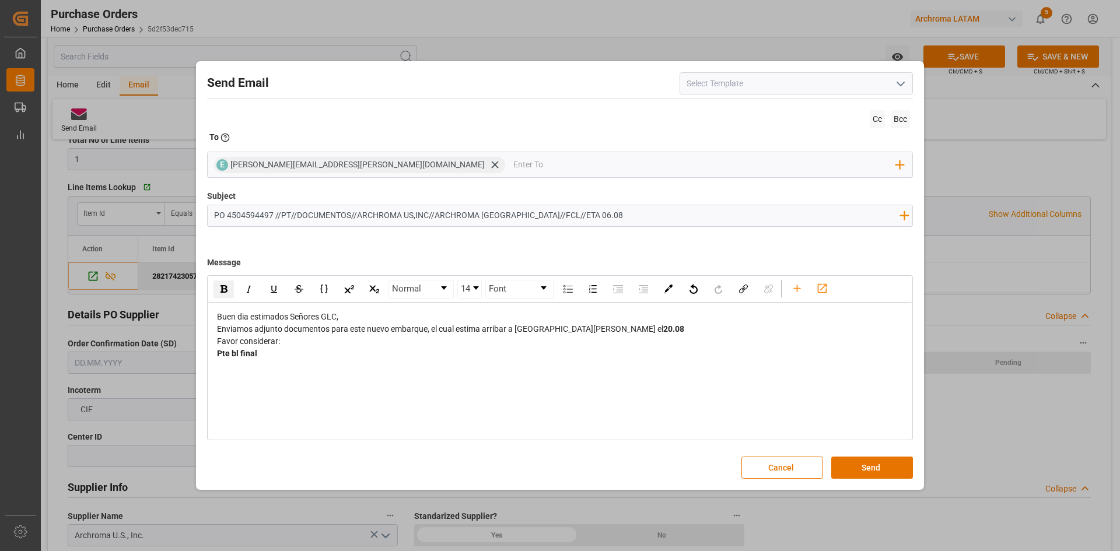
click at [729, 421] on div "Normal 14 Font Buen dia estimados Señores GLC, Enviamos adjunto documentos para…" at bounding box center [560, 358] width 706 height 166
click at [821, 292] on icon "rdw-toolbar" at bounding box center [822, 288] width 9 height 9
click at [748, 324] on span "Go to Purchase Orders" at bounding box center [789, 328] width 83 height 9
drag, startPoint x: 771, startPoint y: 328, endPoint x: 573, endPoint y: 333, distance: 197.8
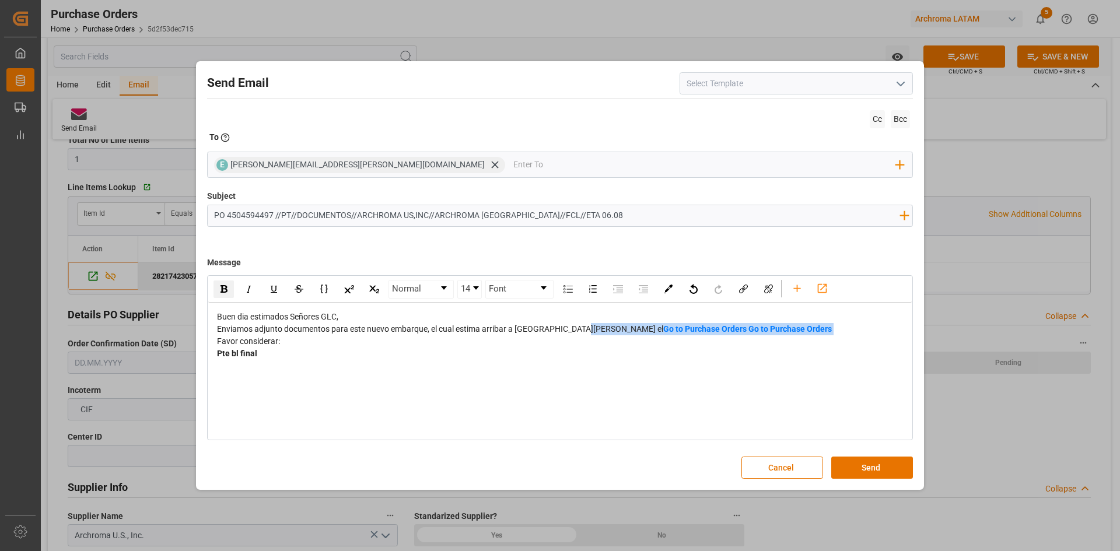
click at [573, 333] on div "Enviamos adjunto documentos para este nuevo embarque, el cual estima arribar a …" at bounding box center [560, 329] width 687 height 12
drag, startPoint x: 590, startPoint y: 327, endPoint x: 575, endPoint y: 332, distance: 16.1
click at [575, 332] on span "Enviamos adjunto documentos para este nuevo embarque, el cual estima arribar a …" at bounding box center [451, 328] width 469 height 9
click at [230, 289] on div "rdw-inline-control" at bounding box center [224, 290] width 20 height 18
click at [800, 294] on icon "rdw-toolbar" at bounding box center [797, 288] width 12 height 12
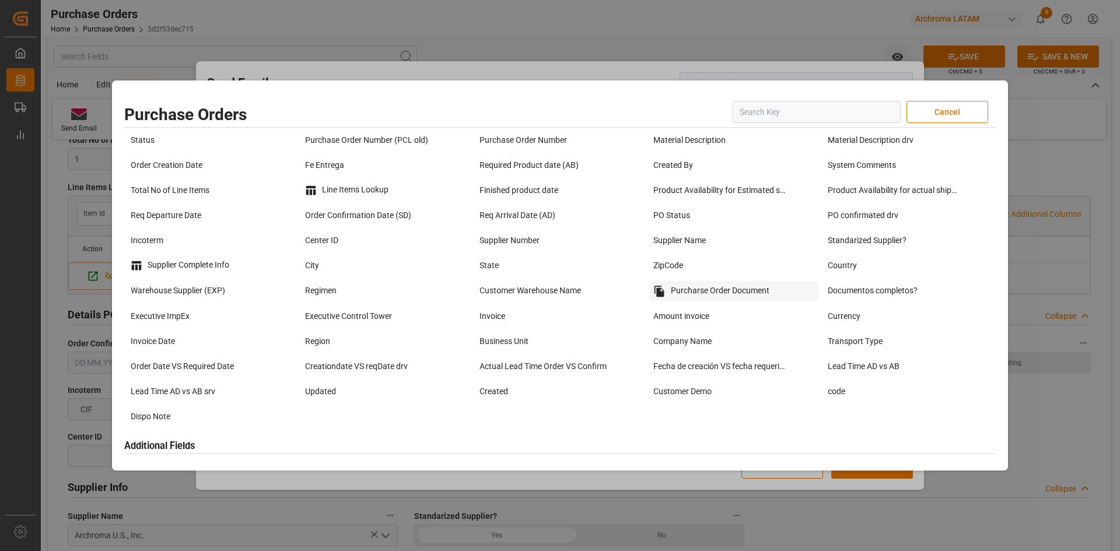
click at [718, 292] on div "Purcharse Order Document" at bounding box center [734, 291] width 169 height 20
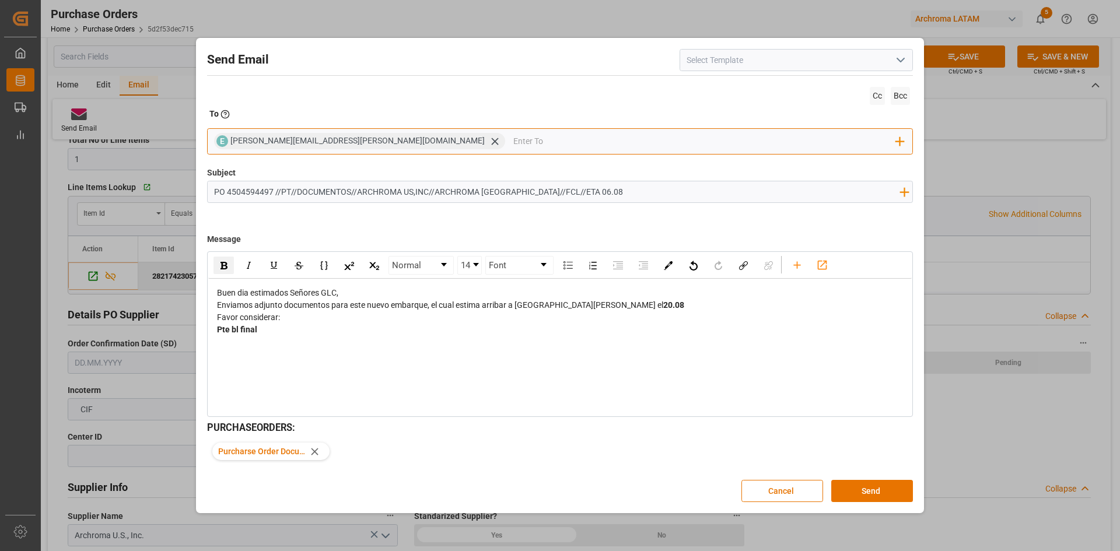
click at [513, 142] on input "email" at bounding box center [704, 141] width 383 height 18
paste input "nataly.espinoza@globaldsa.com"
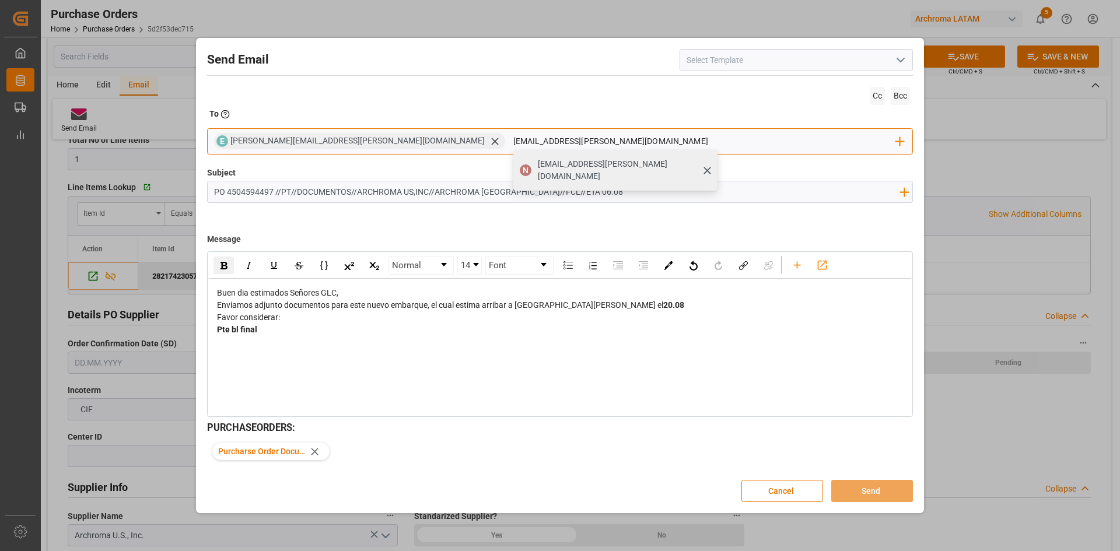
type input "nataly.espinoza@globaldsa.com"
click at [538, 162] on span "nataly.espinoza@globaldsa.com" at bounding box center [624, 170] width 172 height 25
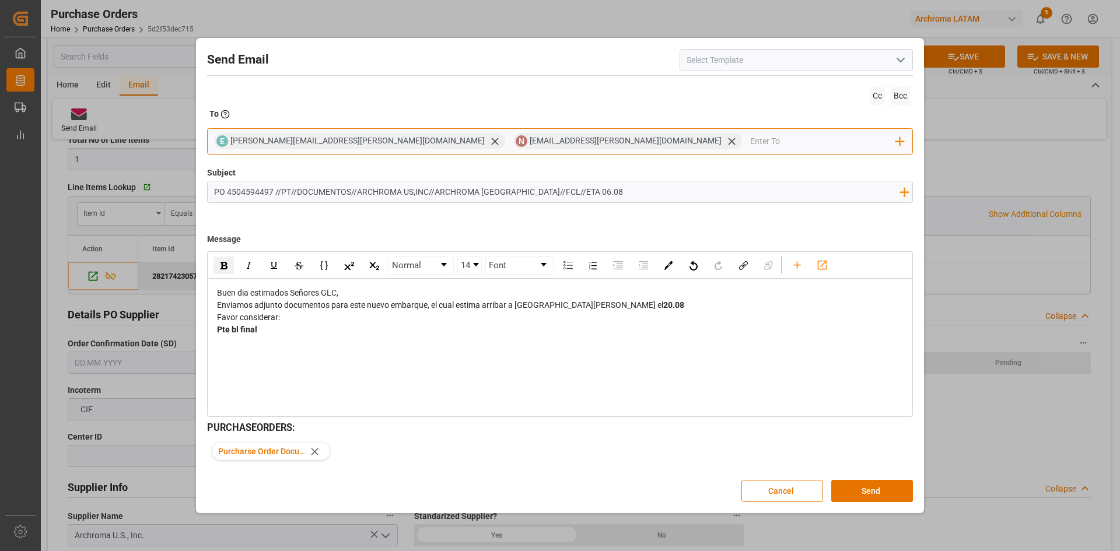
click at [750, 144] on input "email" at bounding box center [823, 141] width 146 height 18
paste input "lenin.vasquez@glcamerica.com"
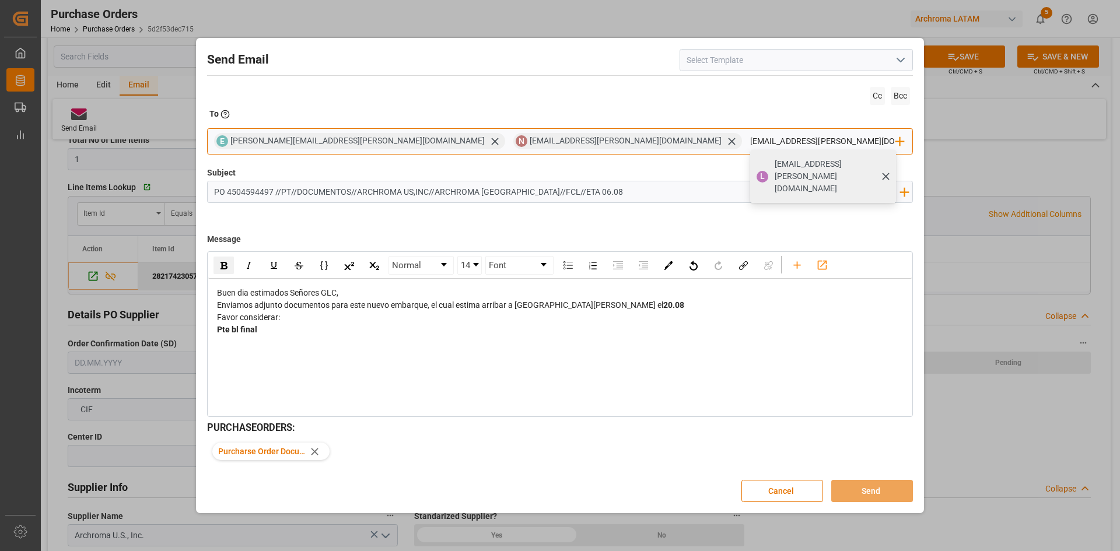
type input "lenin.vasquez@glcamerica.com"
click at [775, 163] on span "lenin.vasquez@glcamerica.com" at bounding box center [832, 176] width 114 height 37
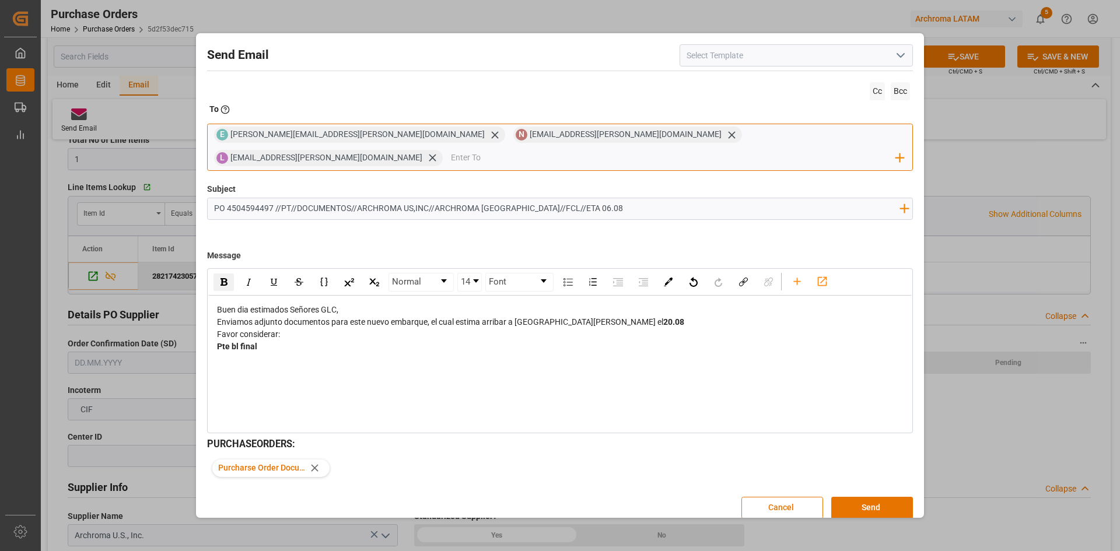
click at [716, 149] on input "email" at bounding box center [674, 158] width 446 height 18
paste input "aduanahn@glcamerica.com"
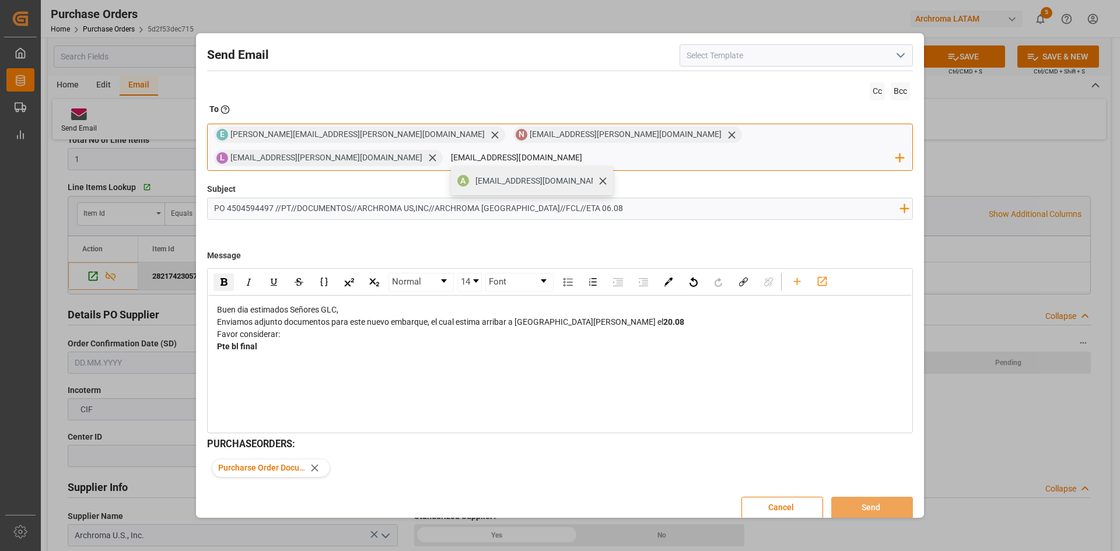
type input "aduanahn@glcamerica.com"
click at [605, 175] on span "aduanahn@glcamerica.com" at bounding box center [540, 181] width 130 height 12
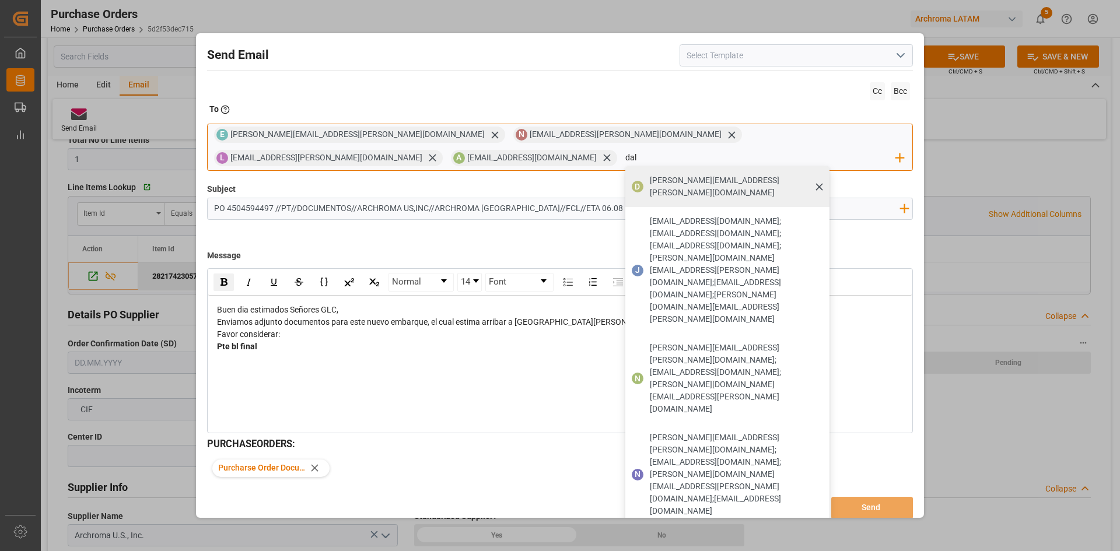
type input "dal"
click at [650, 184] on span "dalia.gutierrez@leschaco.com" at bounding box center [736, 186] width 172 height 25
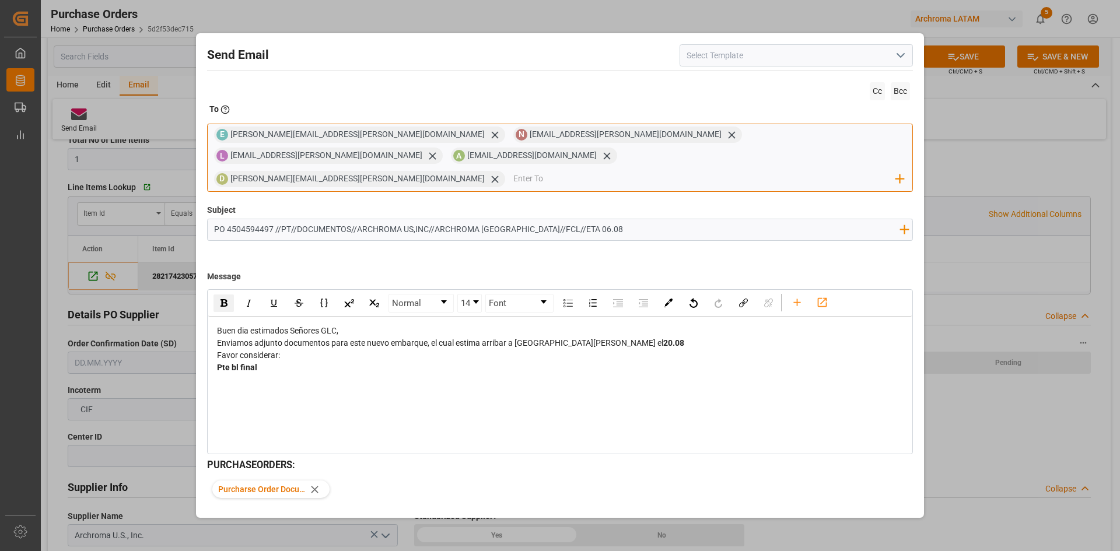
click at [396, 148] on div "E elsa.aguilar@glcamerica.com N nataly.espinoza@globaldsa.com L lenin.vasquez@g…" at bounding box center [560, 158] width 706 height 69
click at [513, 170] on input "email" at bounding box center [704, 179] width 383 height 18
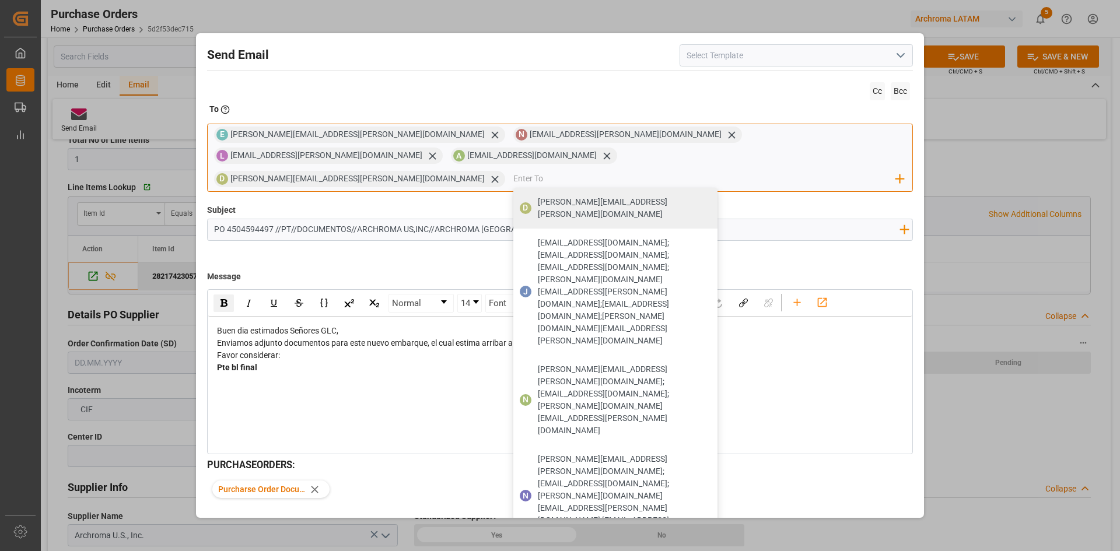
paste input "kenia.narvaez@globaldsa.com"
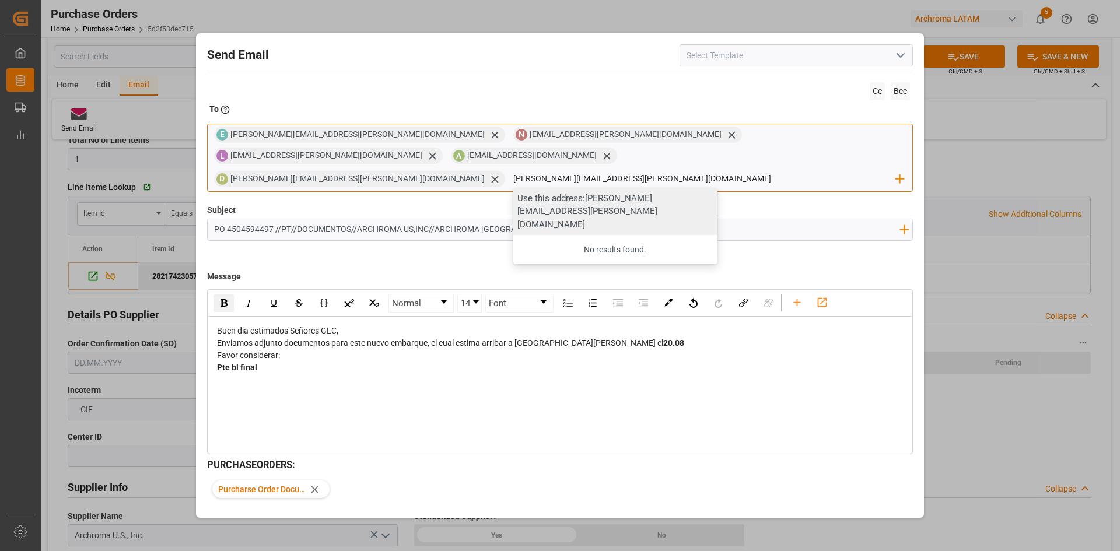
type input "kenia.narvaez@globaldsa.com"
click at [513, 188] on div "Use this address: kenia.narvaez@globaldsa.com" at bounding box center [615, 212] width 204 height 48
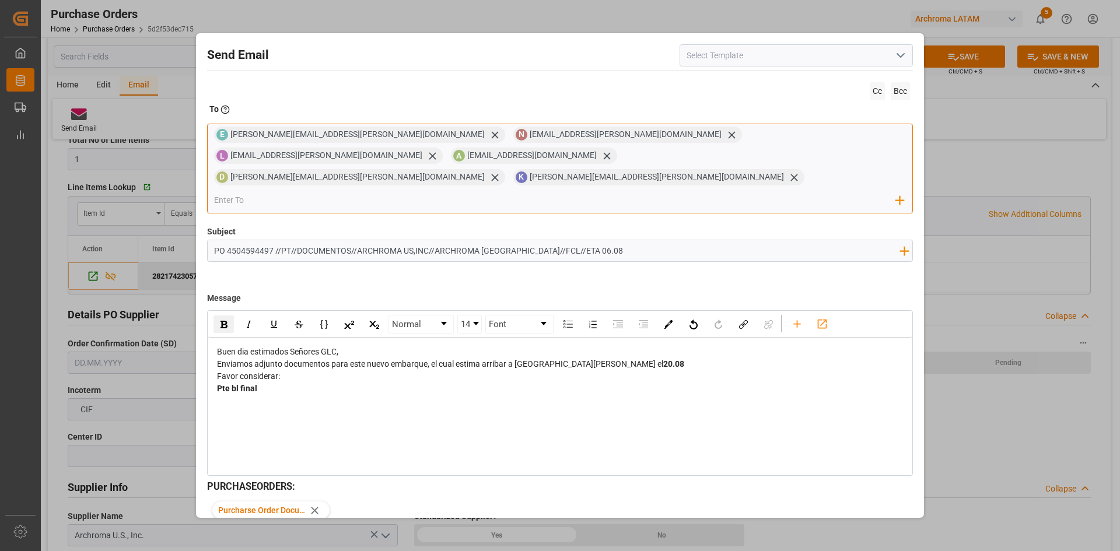
click at [586, 192] on input "email" at bounding box center [555, 201] width 683 height 18
paste input "servicioalcliente4.hn@glcamerica.com"
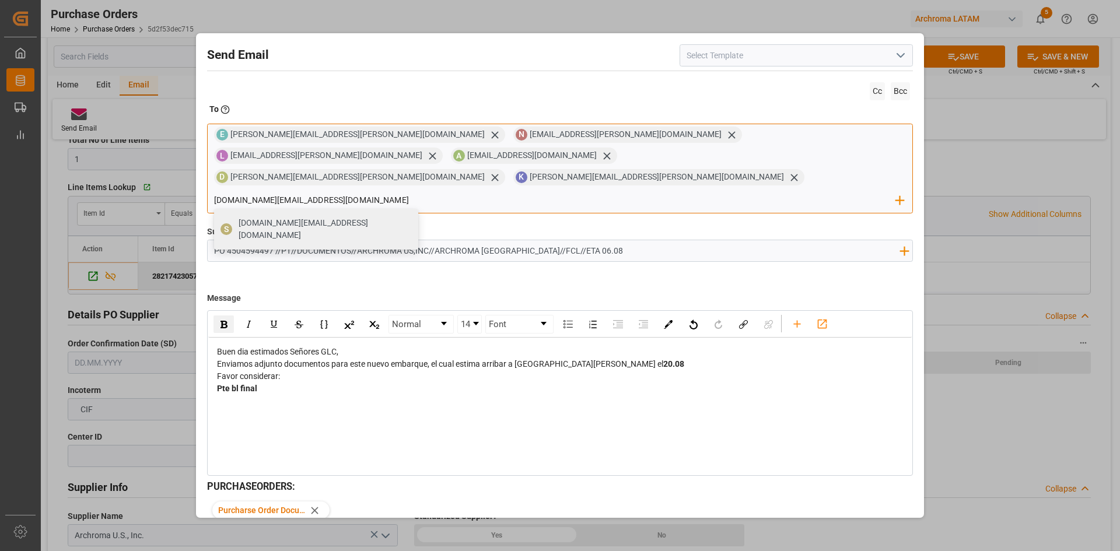
type input "servicioalcliente4.hn@glcamerica.com"
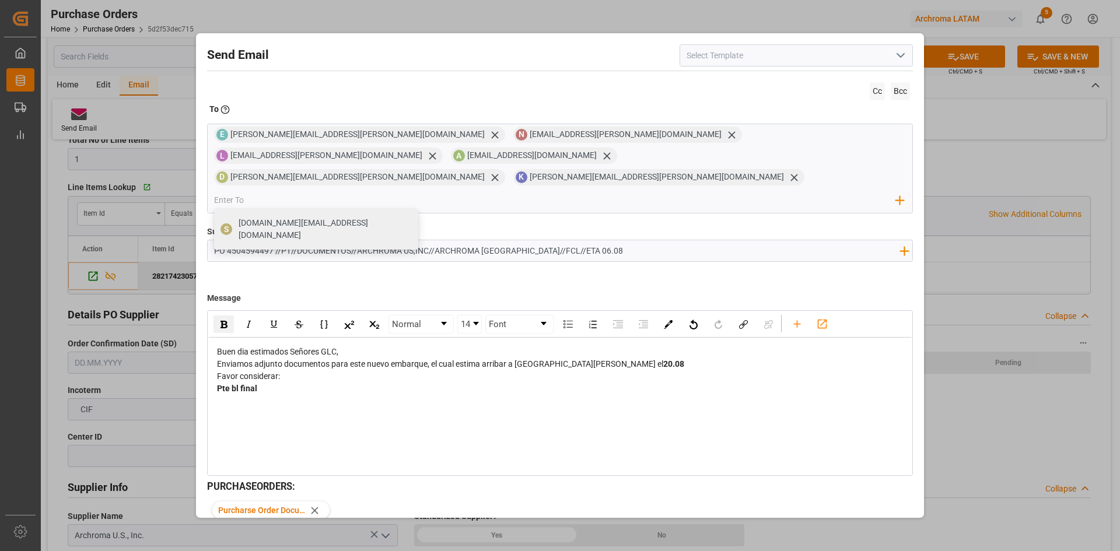
click at [211, 240] on input "PO 4504594497 //PT//DOCUMENTOS//ARCHROMA US,INC//ARCHROMA HONDURAS//FCL//ETA 06…" at bounding box center [557, 250] width 698 height 20
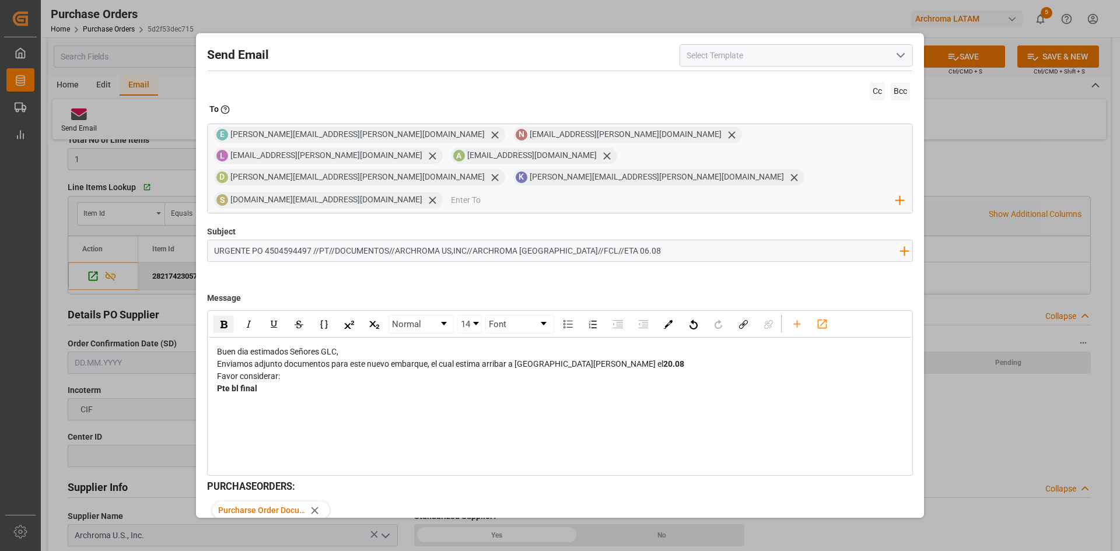
click at [502, 383] on div "Pte bl final" at bounding box center [560, 389] width 687 height 12
click at [289, 240] on input "URGENTE PO 4504594497 //PT//DOCUMENTOS//ARCHROMA US,INC//ARCHROMA HONDURAS//FCL…" at bounding box center [557, 250] width 698 height 20
paste input "85686"
click at [610, 240] on input "URGENTE PO 4504585686 //PT//DOCUMENTOS//ARCHROMA US,INC//ARCHROMA HONDURAS//FCL…" at bounding box center [557, 250] width 698 height 20
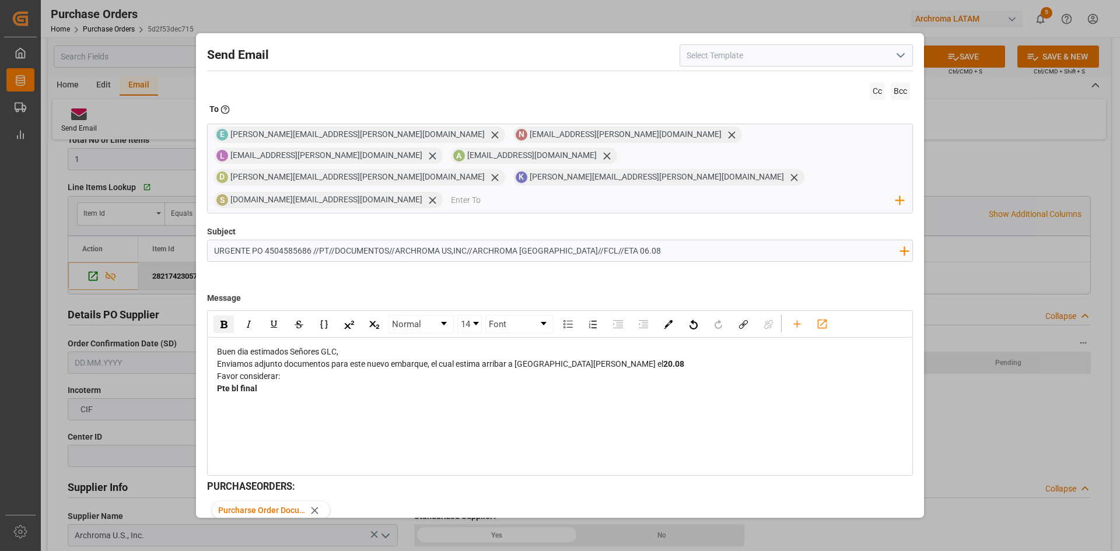
click at [610, 240] on input "URGENTE PO 4504585686 //PT//DOCUMENTOS//ARCHROMA US,INC//ARCHROMA HONDURAS//FCL…" at bounding box center [557, 250] width 698 height 20
click at [613, 240] on input "URGENTE PO 4504585686 //PT//DOCUMENTOS//ARCHROMA US,INC//ARCHROMA HONDURAS//FCL…" at bounding box center [557, 250] width 698 height 20
drag, startPoint x: 613, startPoint y: 209, endPoint x: 604, endPoint y: 211, distance: 8.5
click at [604, 240] on input "URGENTE PO 4504585686 //PT//DOCUMENTOS//ARCHROMA US,INC//ARCHROMA HONDURAS//FCL…" at bounding box center [557, 250] width 698 height 20
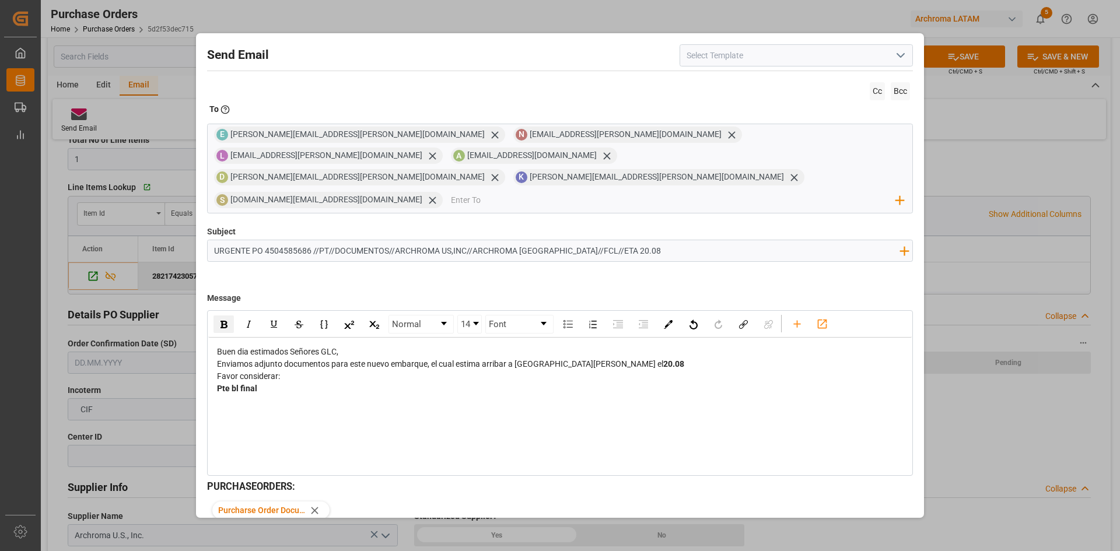
type input "URGENTE PO 4504585686 //PT//DOCUMENTOS//ARCHROMA US,INC//ARCHROMA HONDURAS//FCL…"
click at [735, 192] on input "email" at bounding box center [674, 201] width 446 height 18
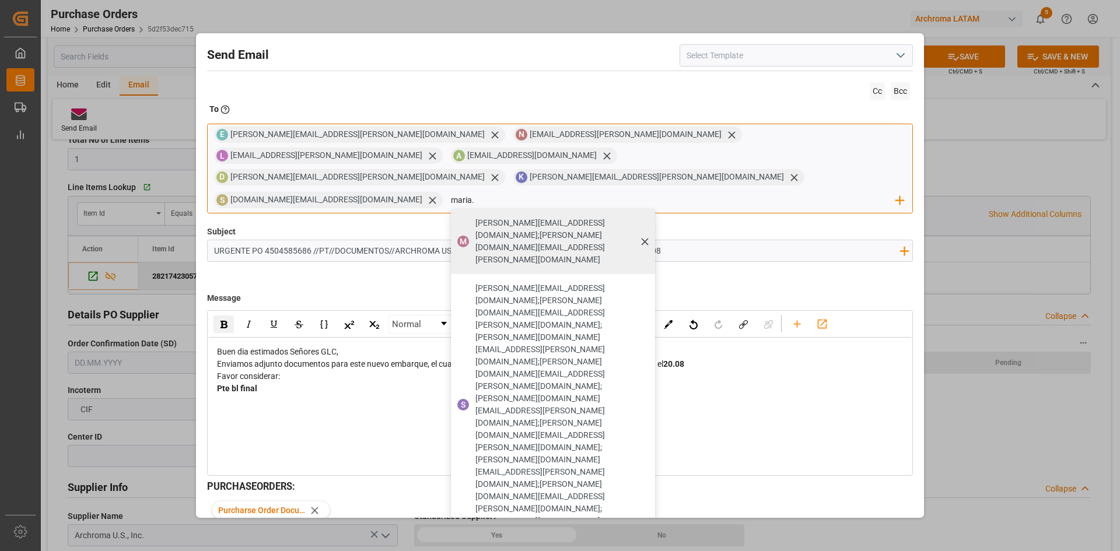
type input "maria."
click at [647, 217] on span "maria.piranquive@leschaco.com;gilberto.mendoza@archroma.com" at bounding box center [561, 241] width 172 height 49
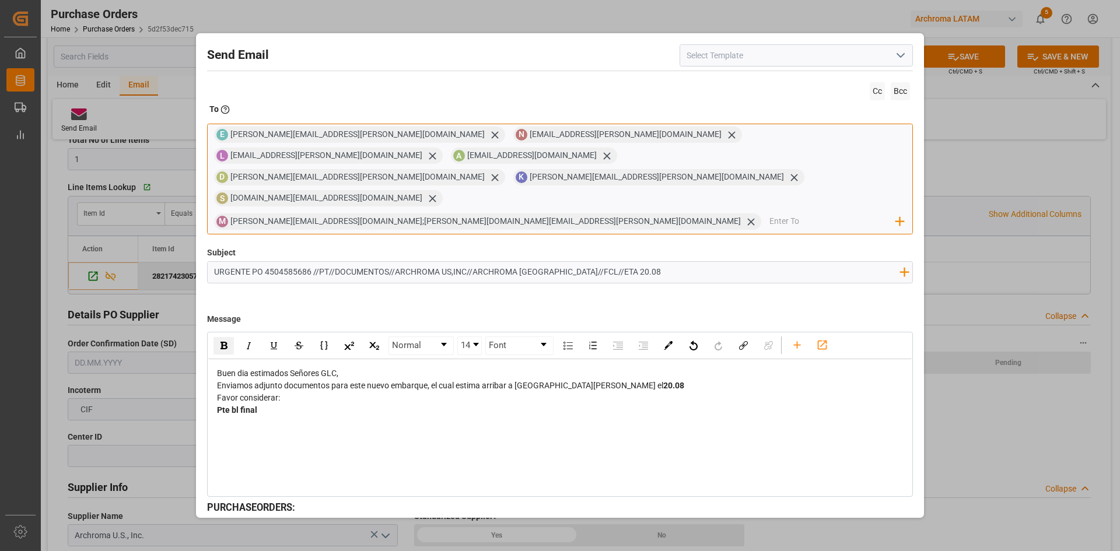
click at [769, 213] on input "email" at bounding box center [832, 222] width 127 height 18
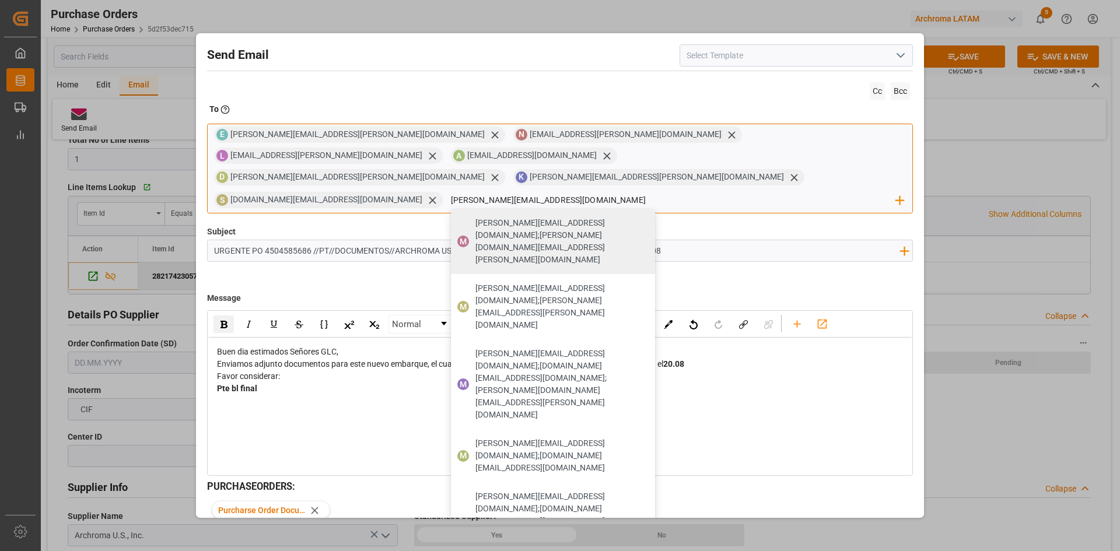
click at [843, 192] on input "maria.piranquive@leschaco.com" at bounding box center [674, 201] width 446 height 18
type input "maria.piranquive@leschaco.com"
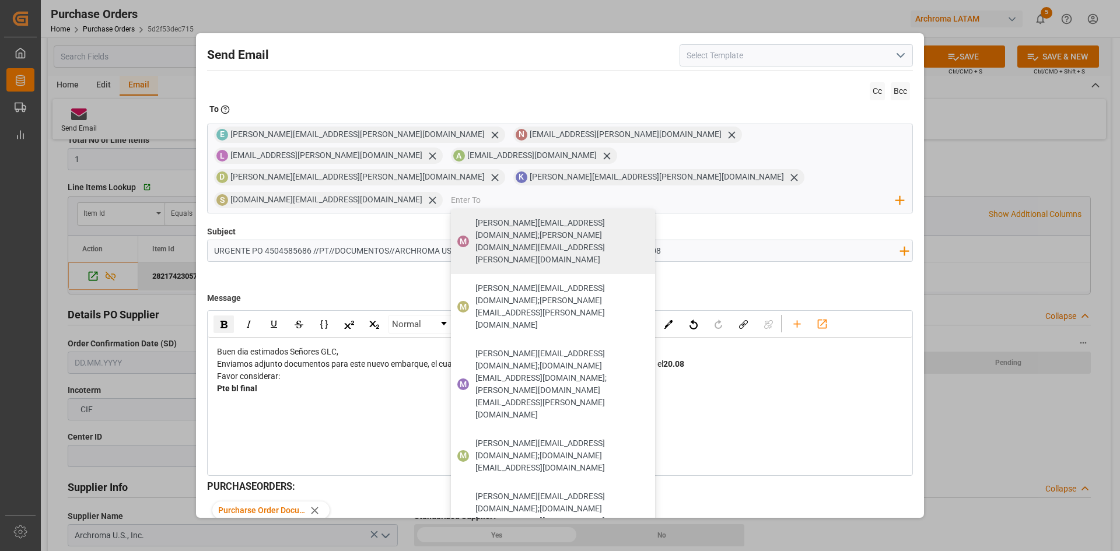
click at [641, 226] on div "Subject URGENTE PO 4504585686 //PT//DOCUMENTOS//ARCHROMA US,INC//ARCHROMA HONDU…" at bounding box center [560, 255] width 706 height 58
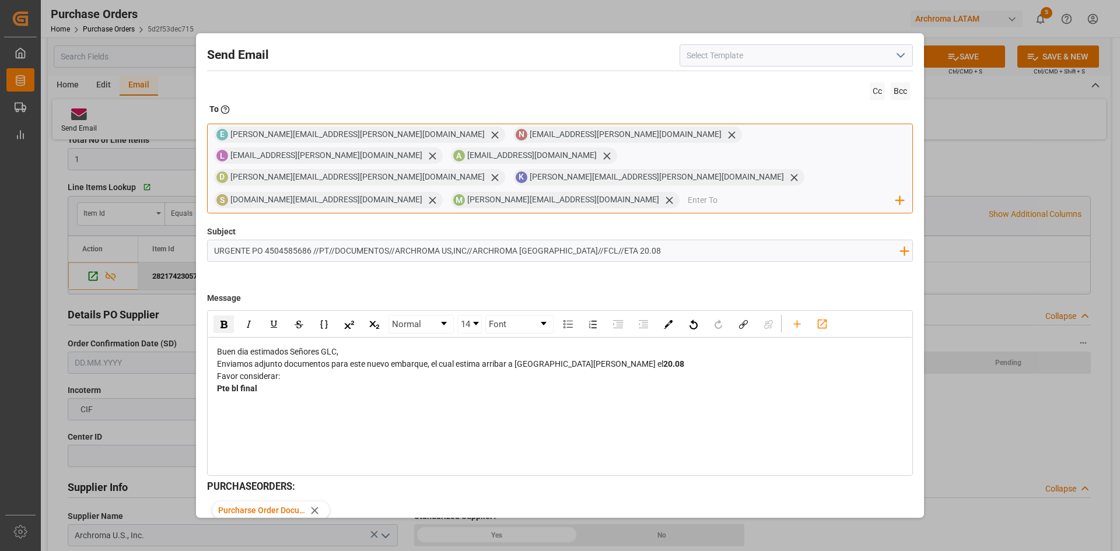
click at [688, 192] on input "email" at bounding box center [792, 201] width 209 height 18
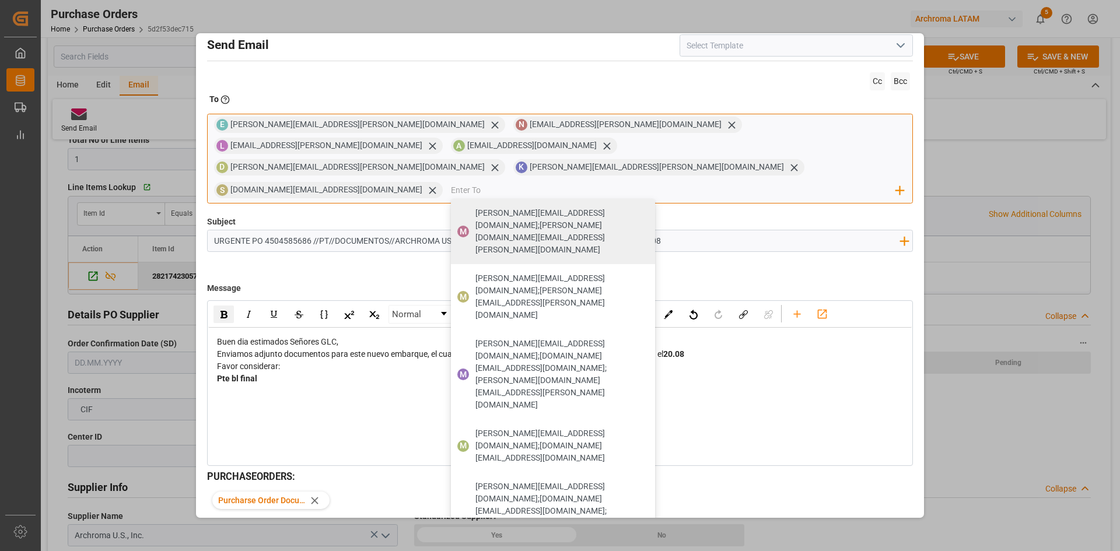
scroll to position [12, 0]
click at [877, 527] on button "Send" at bounding box center [872, 538] width 82 height 22
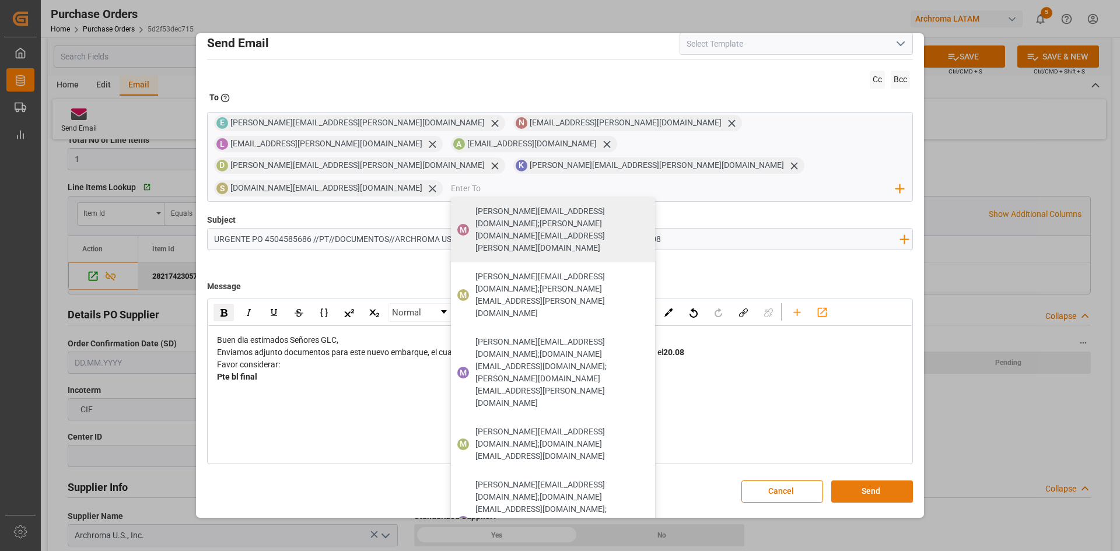
scroll to position [0, 0]
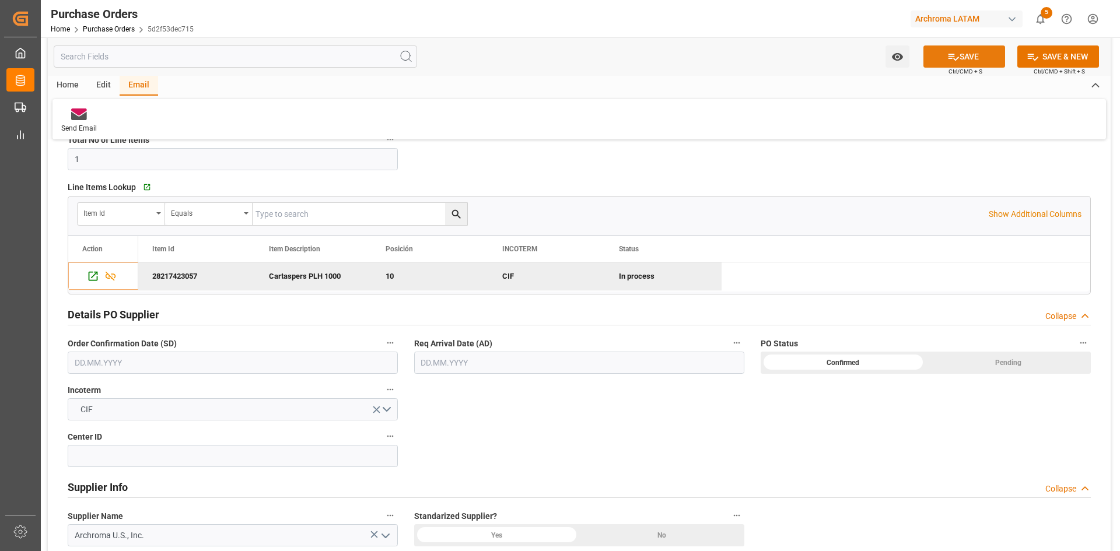
click at [951, 55] on icon at bounding box center [953, 57] width 12 height 12
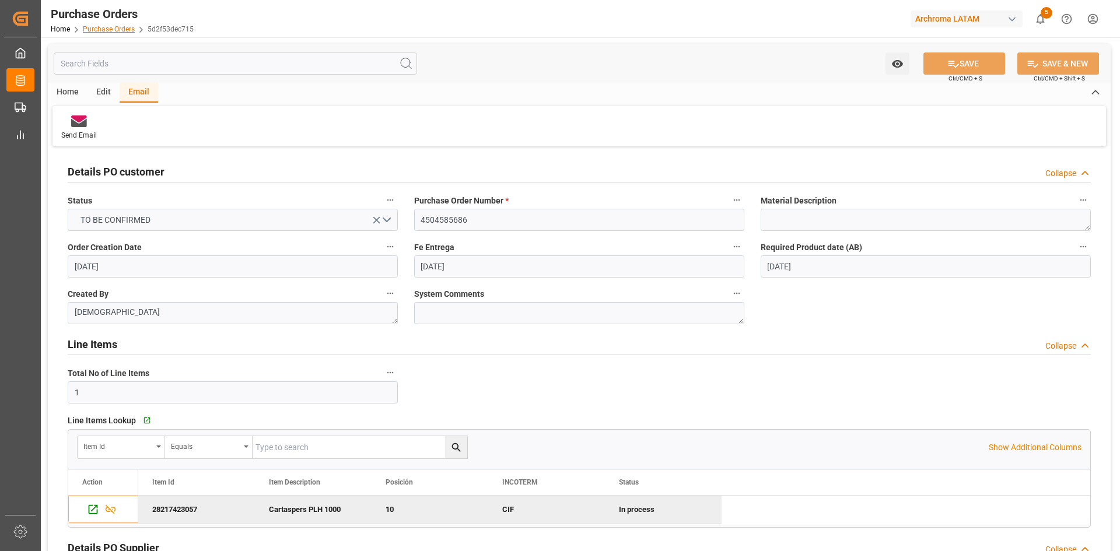
click at [97, 27] on link "Purchase Orders" at bounding box center [109, 29] width 52 height 8
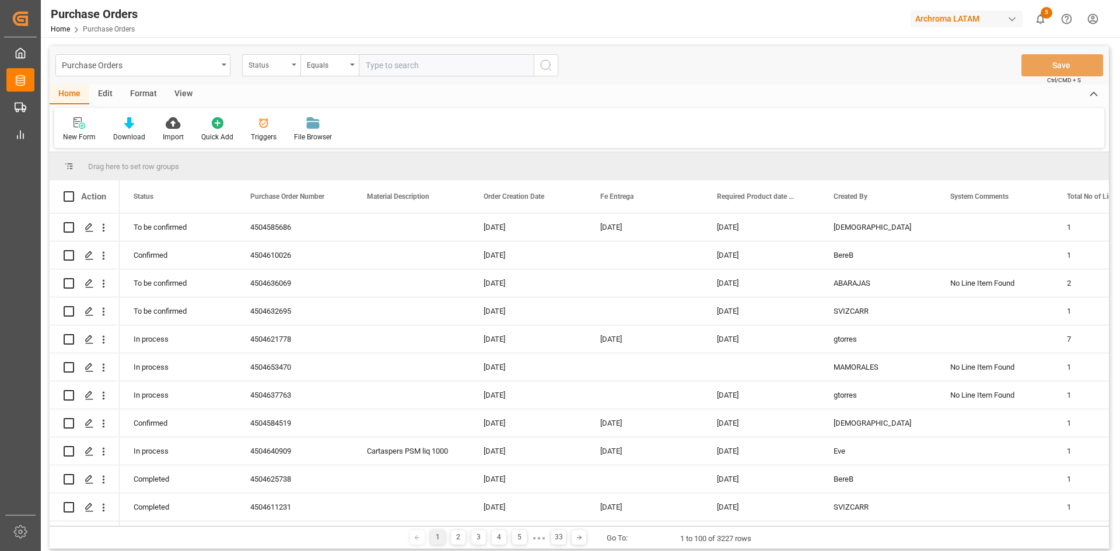
click at [278, 64] on div "Status" at bounding box center [269, 63] width 40 height 13
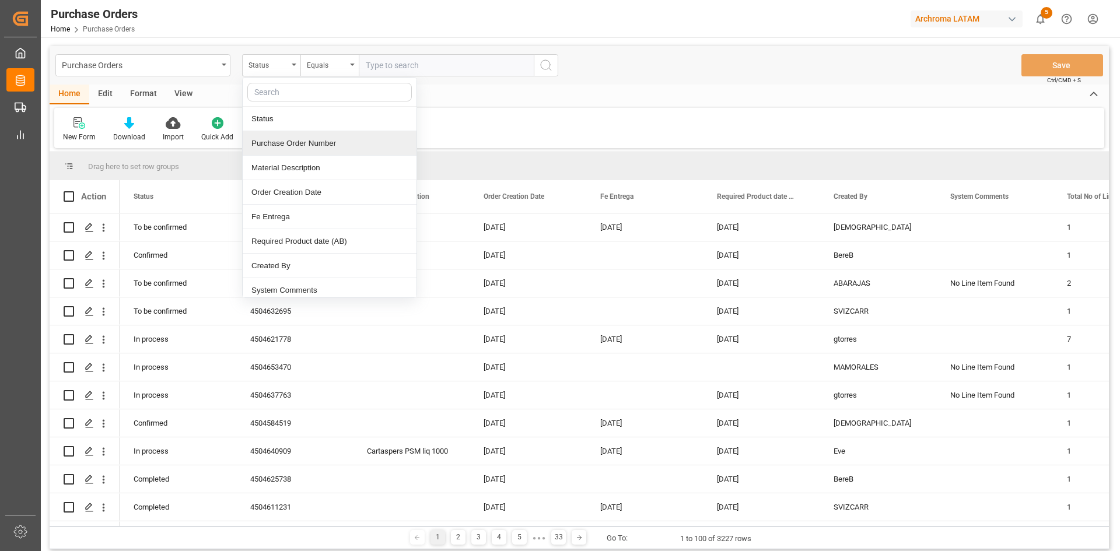
click at [327, 148] on div "Purchase Order Number" at bounding box center [330, 143] width 174 height 25
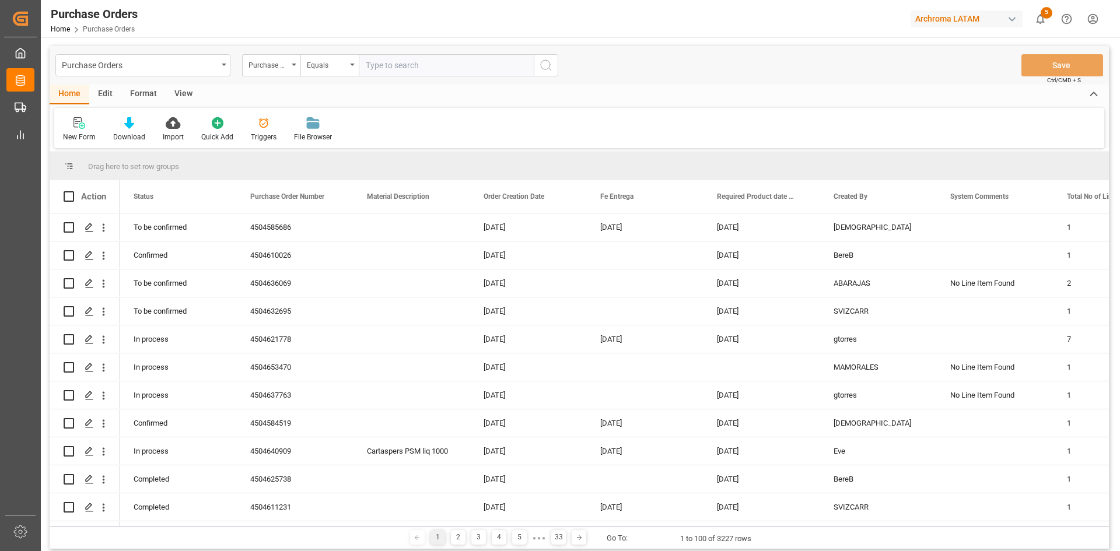
click at [379, 62] on input "text" at bounding box center [446, 65] width 175 height 22
paste input "4504610026"
type input "4504610026"
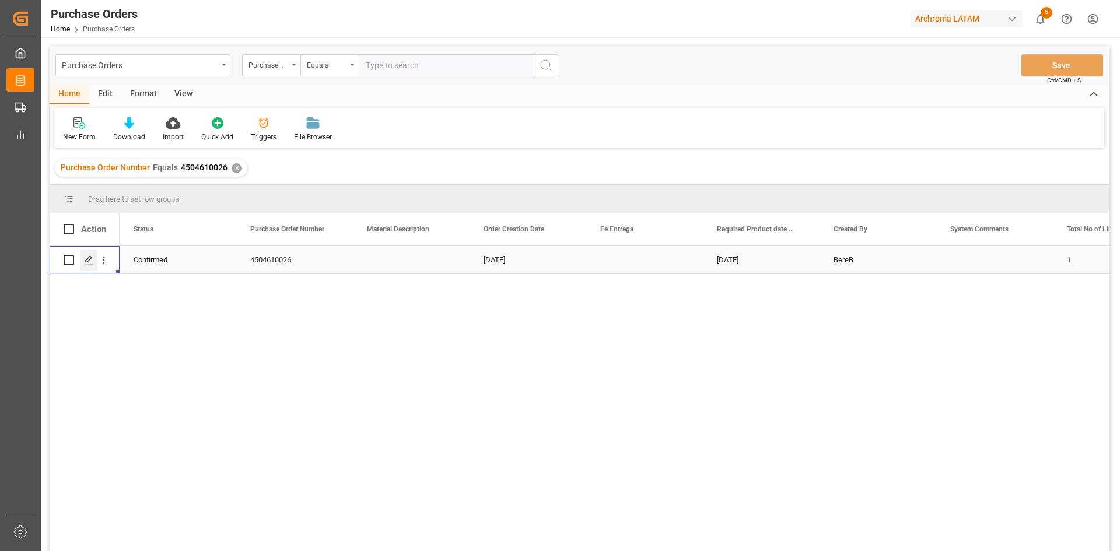
click at [96, 264] on div "Press SPACE to select this row." at bounding box center [89, 261] width 18 height 22
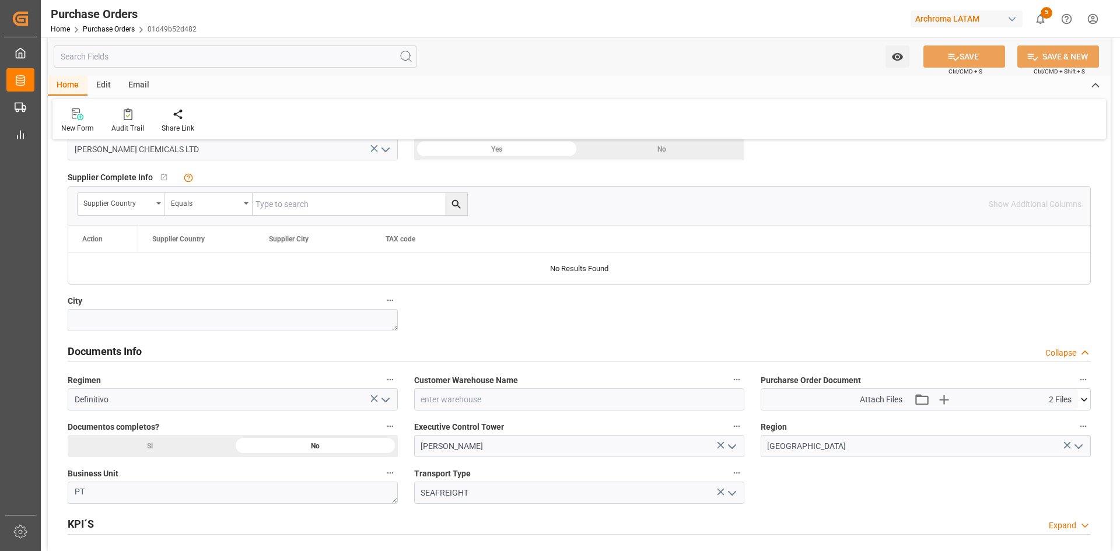
scroll to position [758, 0]
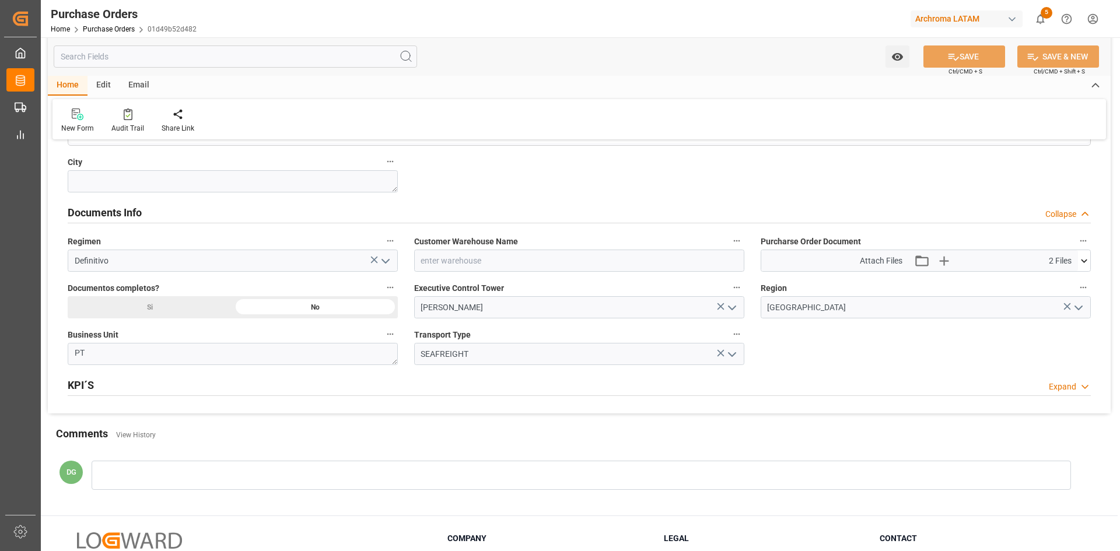
click at [1082, 264] on icon at bounding box center [1084, 261] width 12 height 12
click at [1059, 296] on icon at bounding box center [1053, 295] width 12 height 12
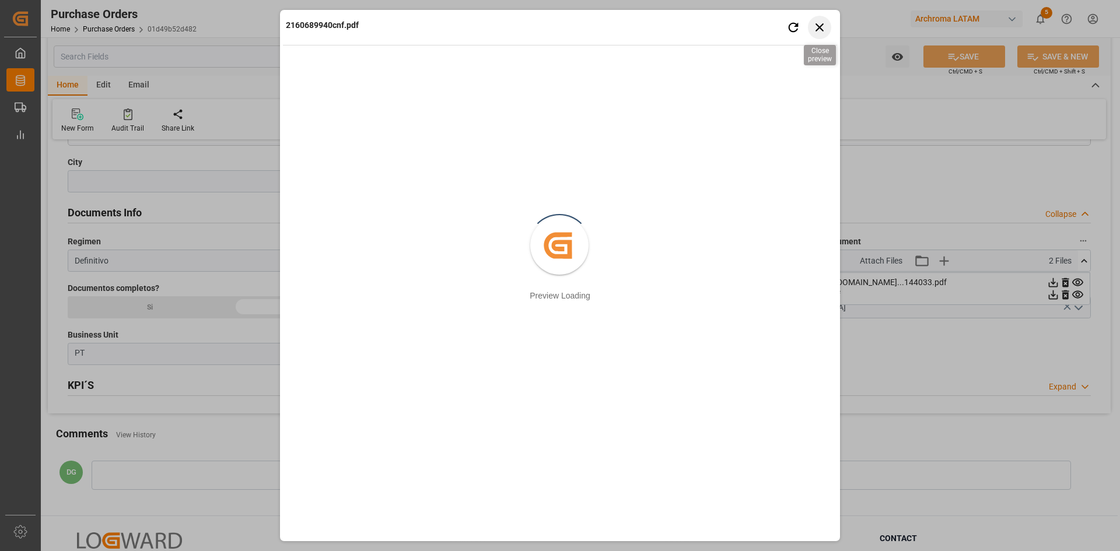
click at [817, 27] on icon "button" at bounding box center [820, 27] width 15 height 15
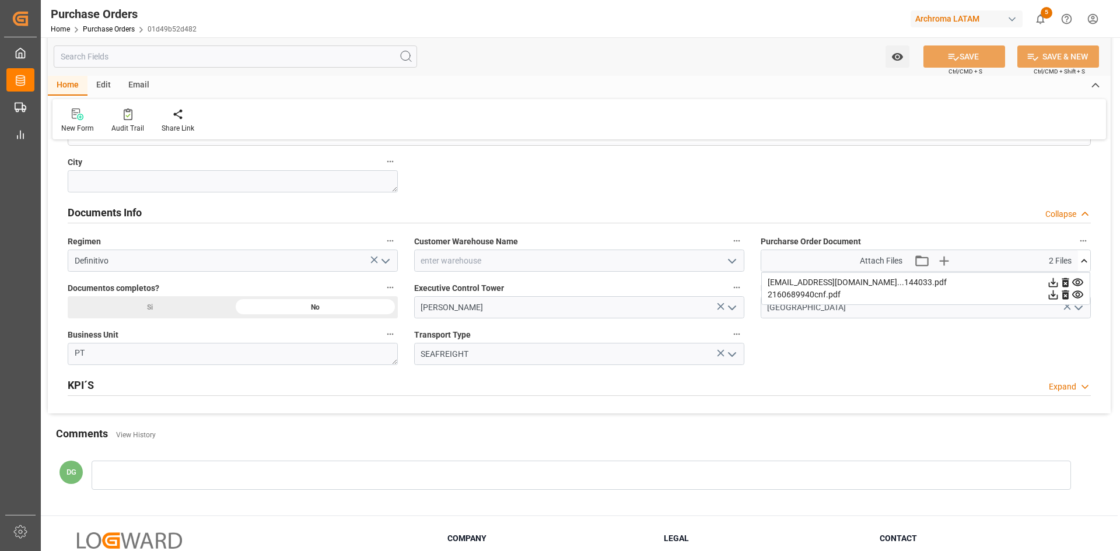
click at [1059, 281] on icon at bounding box center [1053, 283] width 12 height 12
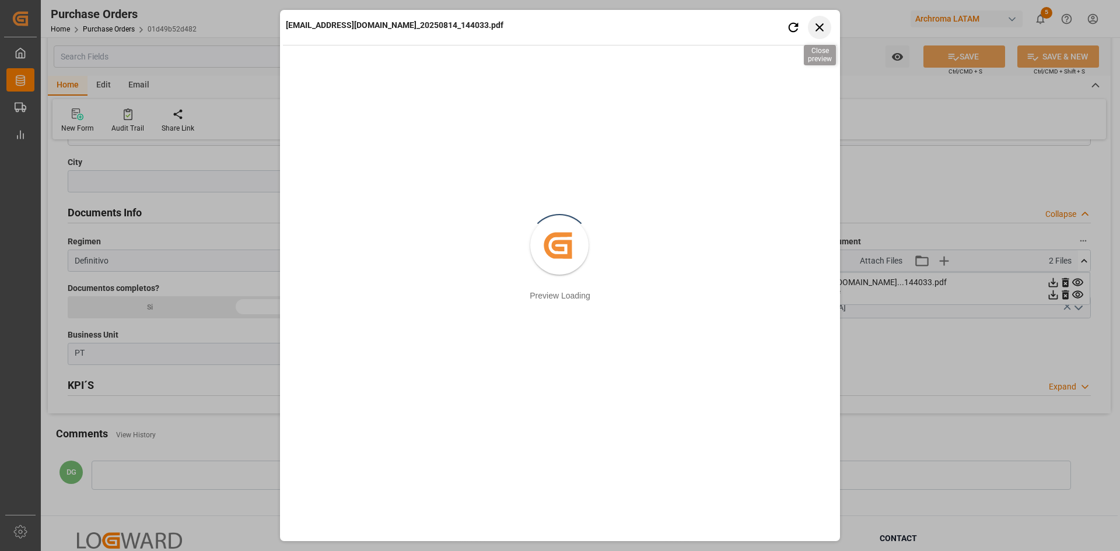
click at [818, 29] on icon "button" at bounding box center [820, 27] width 8 height 8
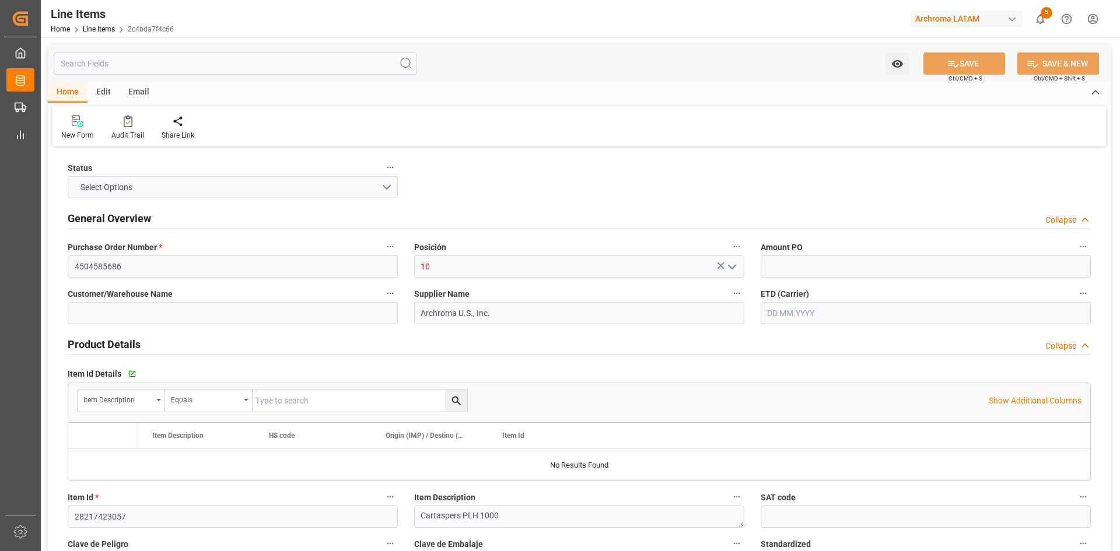
type input "1"
type input "18000"
type input "3903905000"
type input "[DATE] 16:10"
type input "[DATE] 23:01"
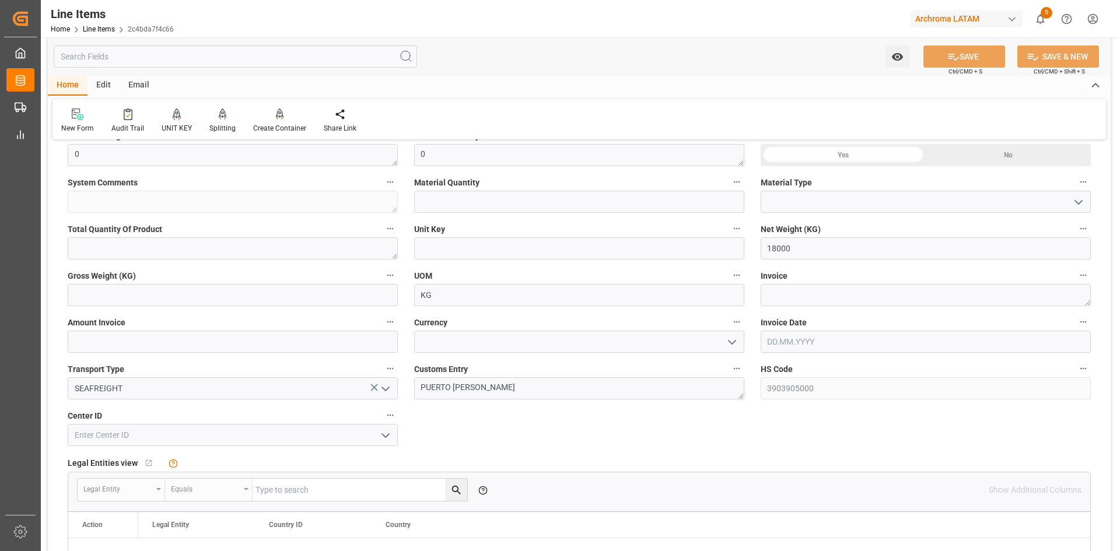
scroll to position [350, 0]
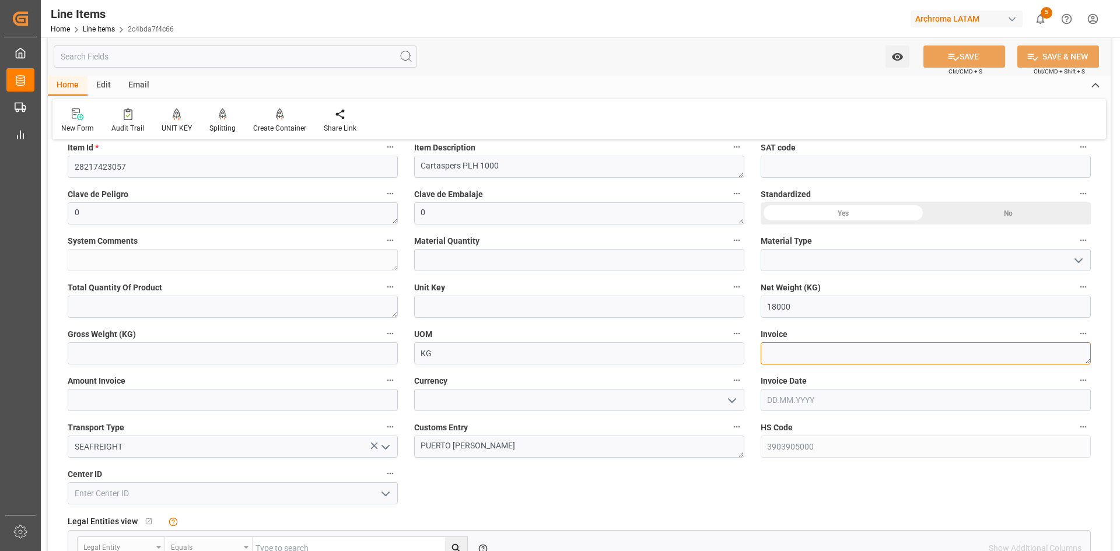
click at [833, 352] on textarea at bounding box center [926, 353] width 330 height 22
paste textarea "9021166329"
type textarea "9021166329"
click at [275, 403] on input "text" at bounding box center [233, 400] width 330 height 22
type input "16920"
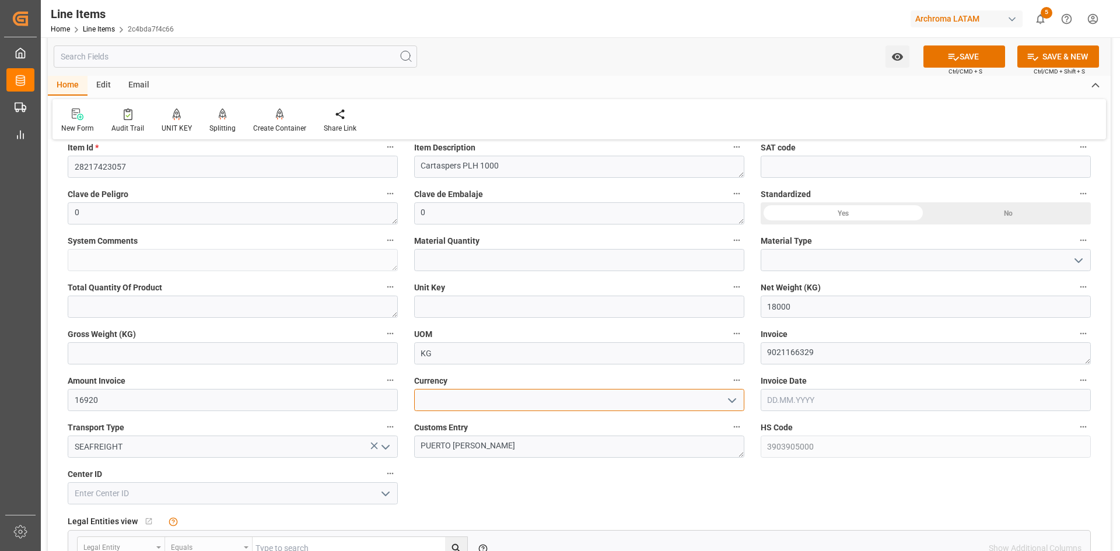
click at [496, 401] on input at bounding box center [579, 400] width 330 height 22
click at [731, 404] on icon "open menu" at bounding box center [732, 401] width 14 height 14
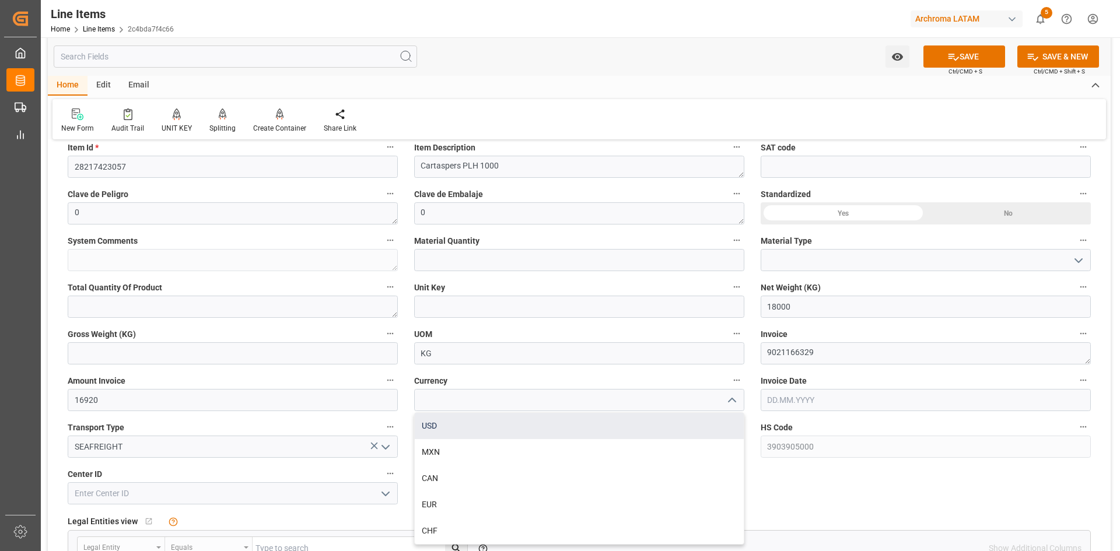
click at [453, 432] on div "USD" at bounding box center [579, 426] width 329 height 26
type input "USD"
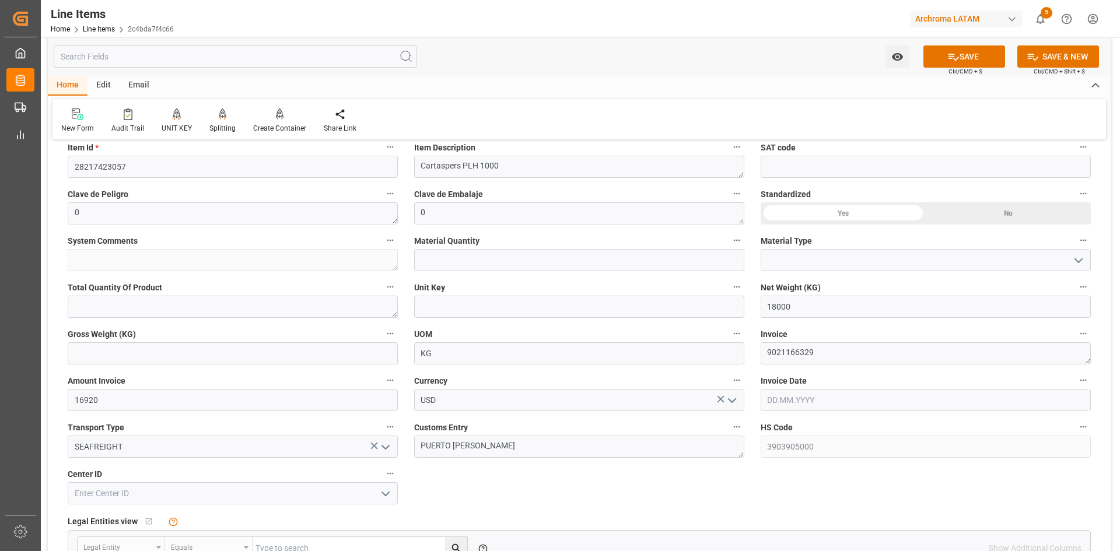
click at [852, 400] on input "text" at bounding box center [926, 400] width 330 height 22
click at [776, 318] on span "11" at bounding box center [776, 318] width 8 height 8
type input "[DATE]"
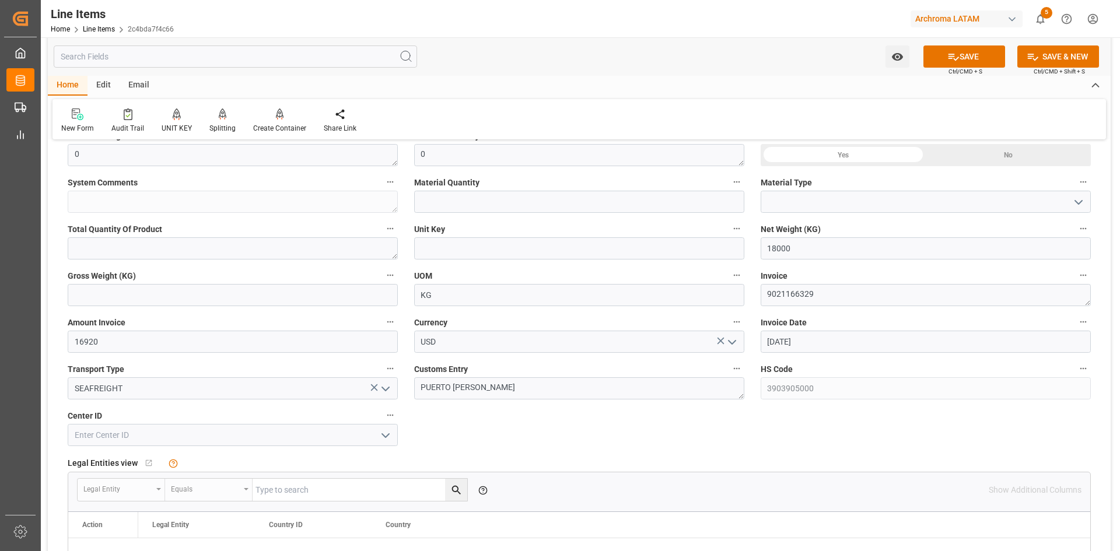
click at [384, 438] on icon "open menu" at bounding box center [386, 436] width 14 height 14
click at [384, 438] on icon "close menu" at bounding box center [386, 436] width 14 height 14
click at [964, 60] on button "SAVE" at bounding box center [964, 57] width 82 height 22
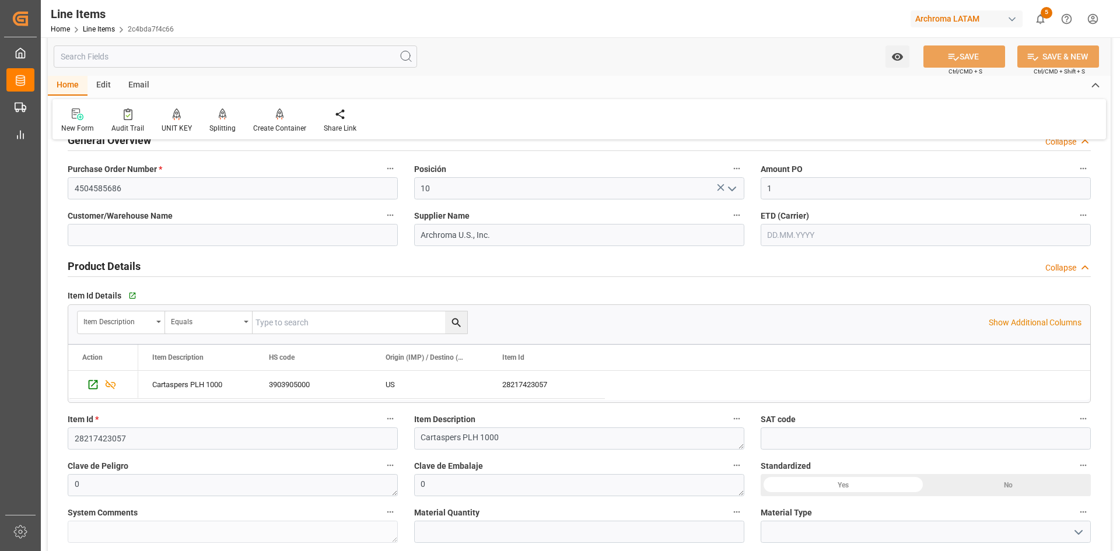
scroll to position [0, 0]
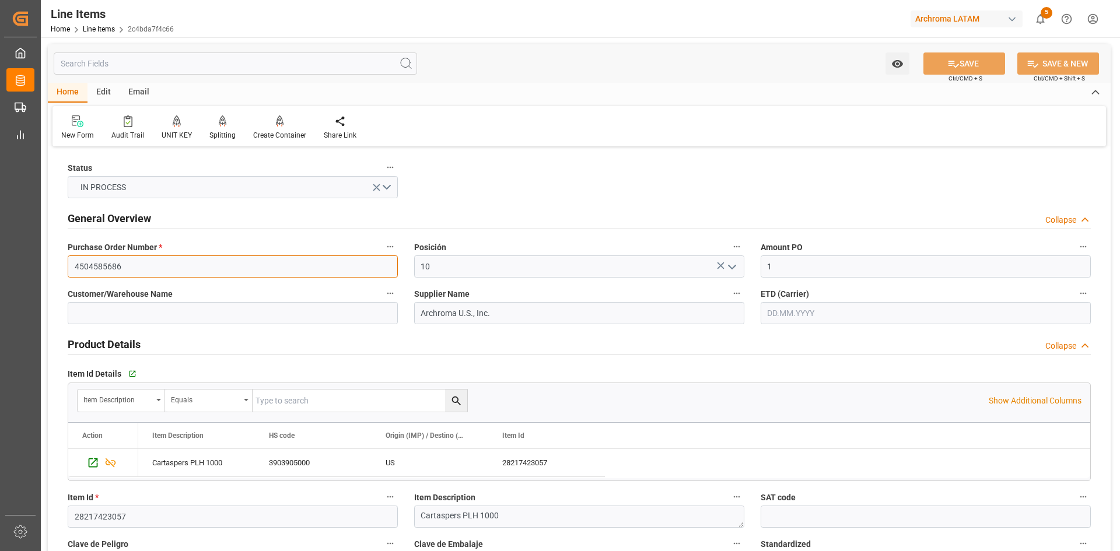
click at [124, 267] on input "4504585686" at bounding box center [233, 267] width 330 height 22
type input "[DATE] 18:25"
